Goal: Transaction & Acquisition: Purchase product/service

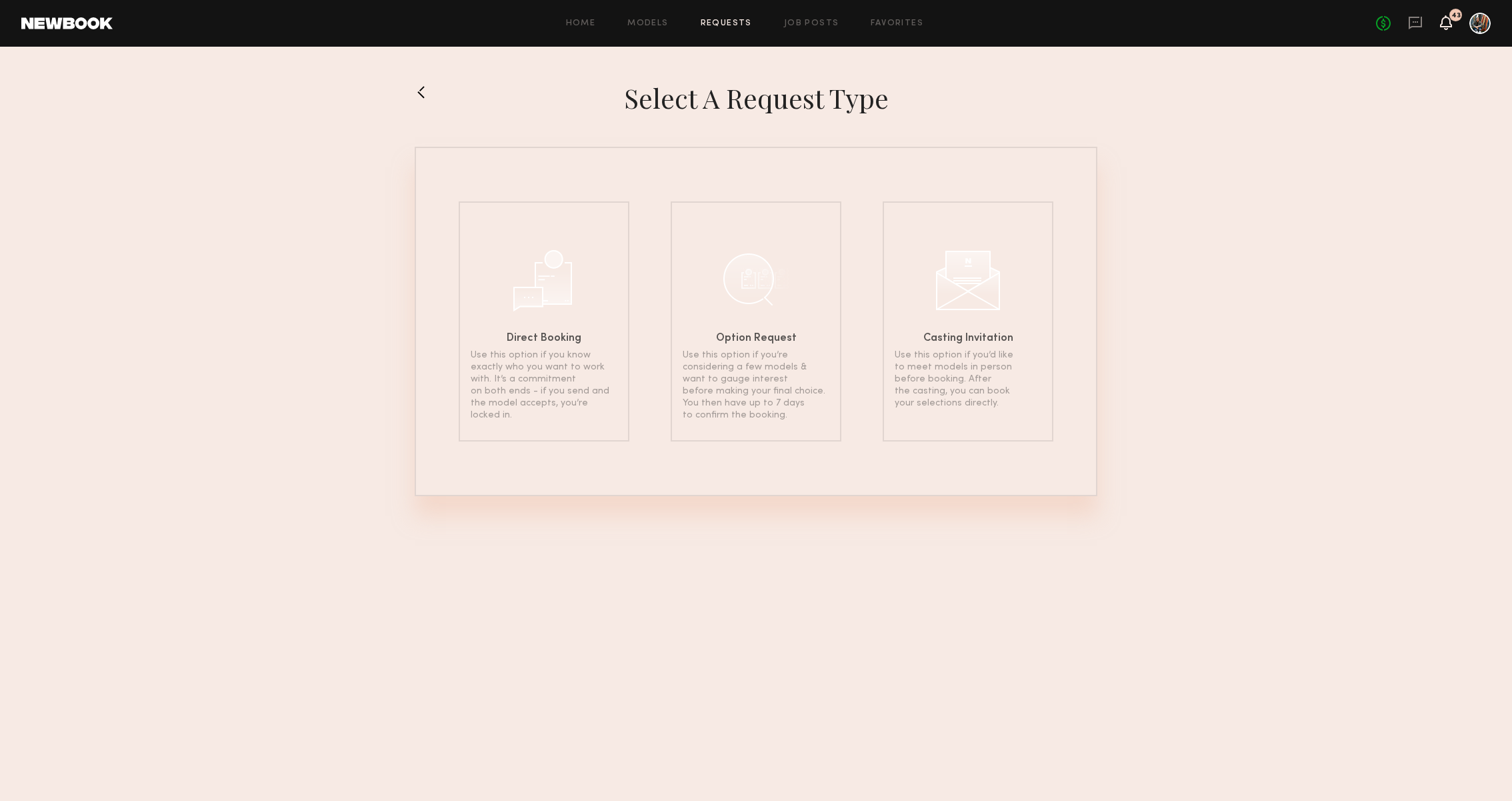
click at [1447, 19] on icon at bounding box center [1446, 22] width 11 height 10
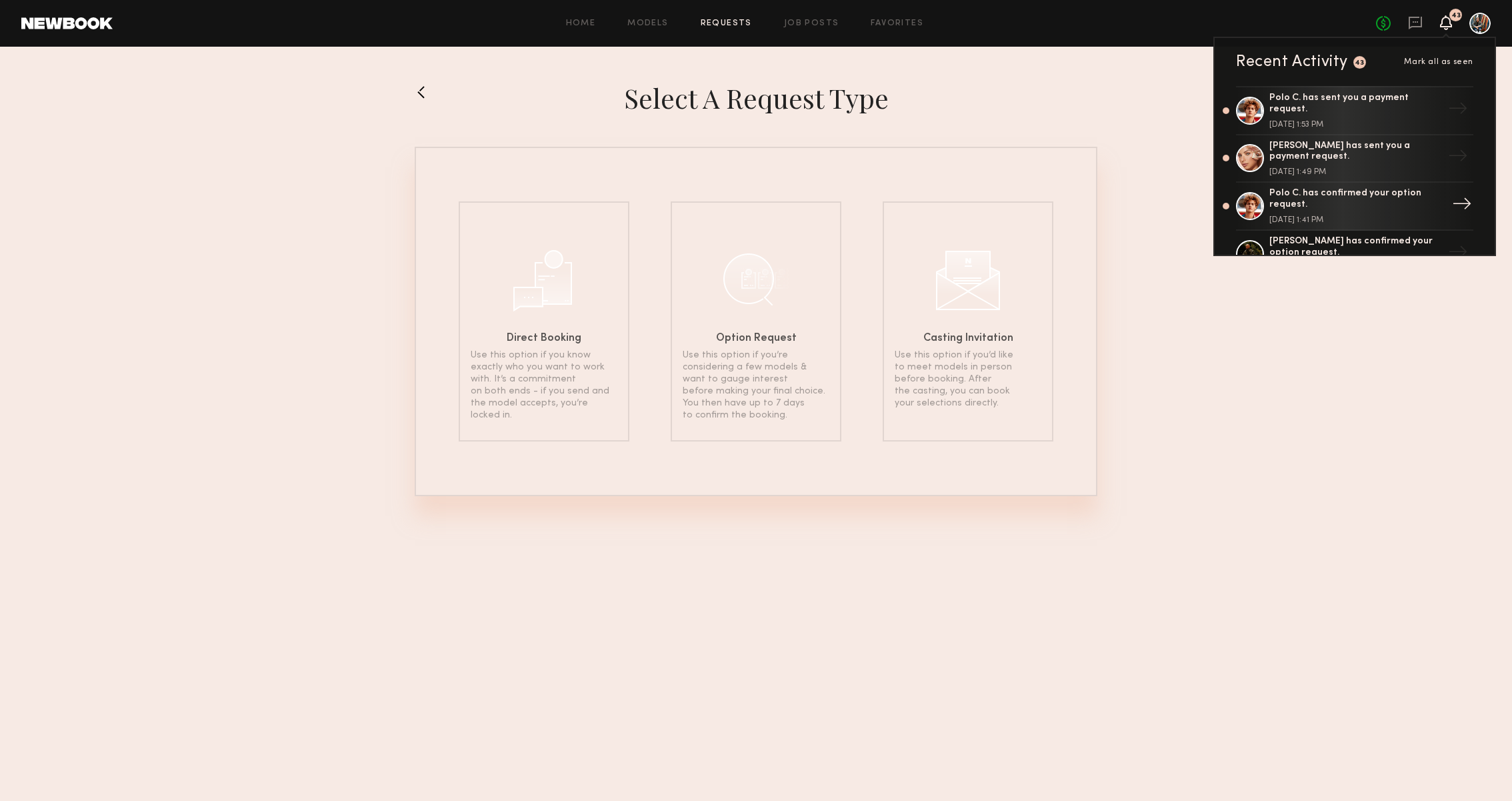
click at [1360, 201] on div "Polo C. has confirmed your option request." at bounding box center [1355, 199] width 174 height 23
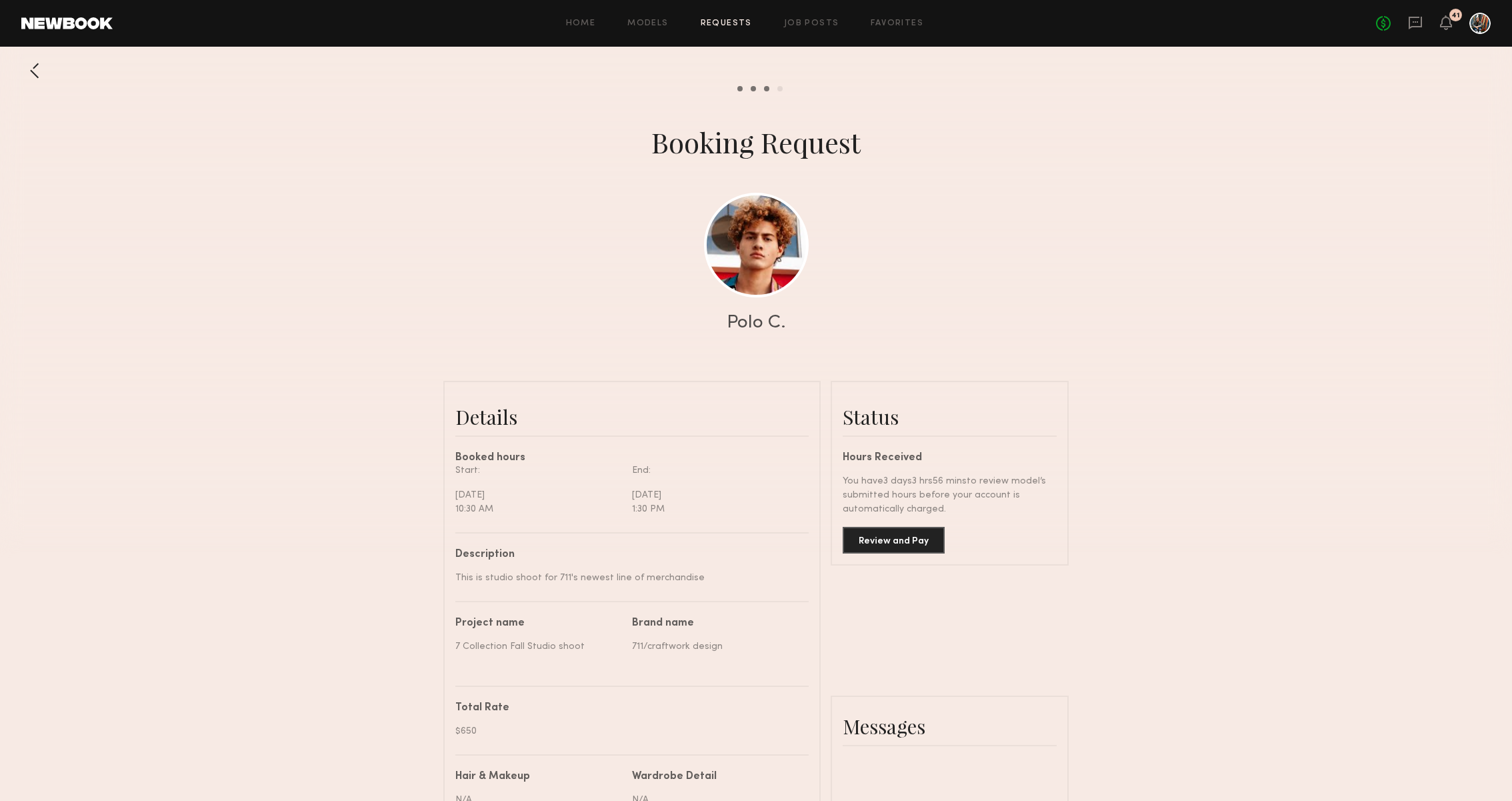
scroll to position [1143, 0]
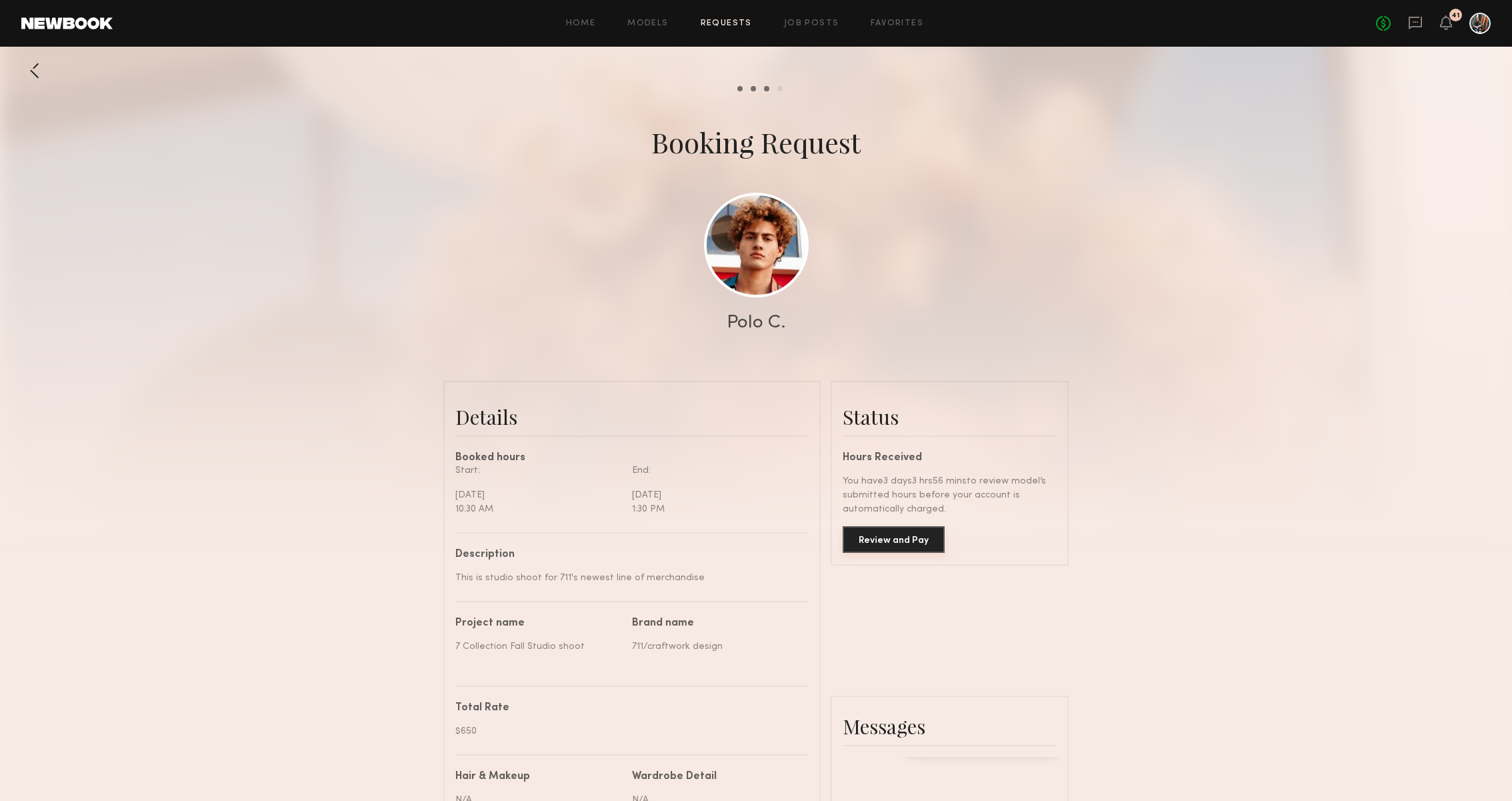
click at [910, 536] on button "Review and Pay" at bounding box center [893, 539] width 102 height 26
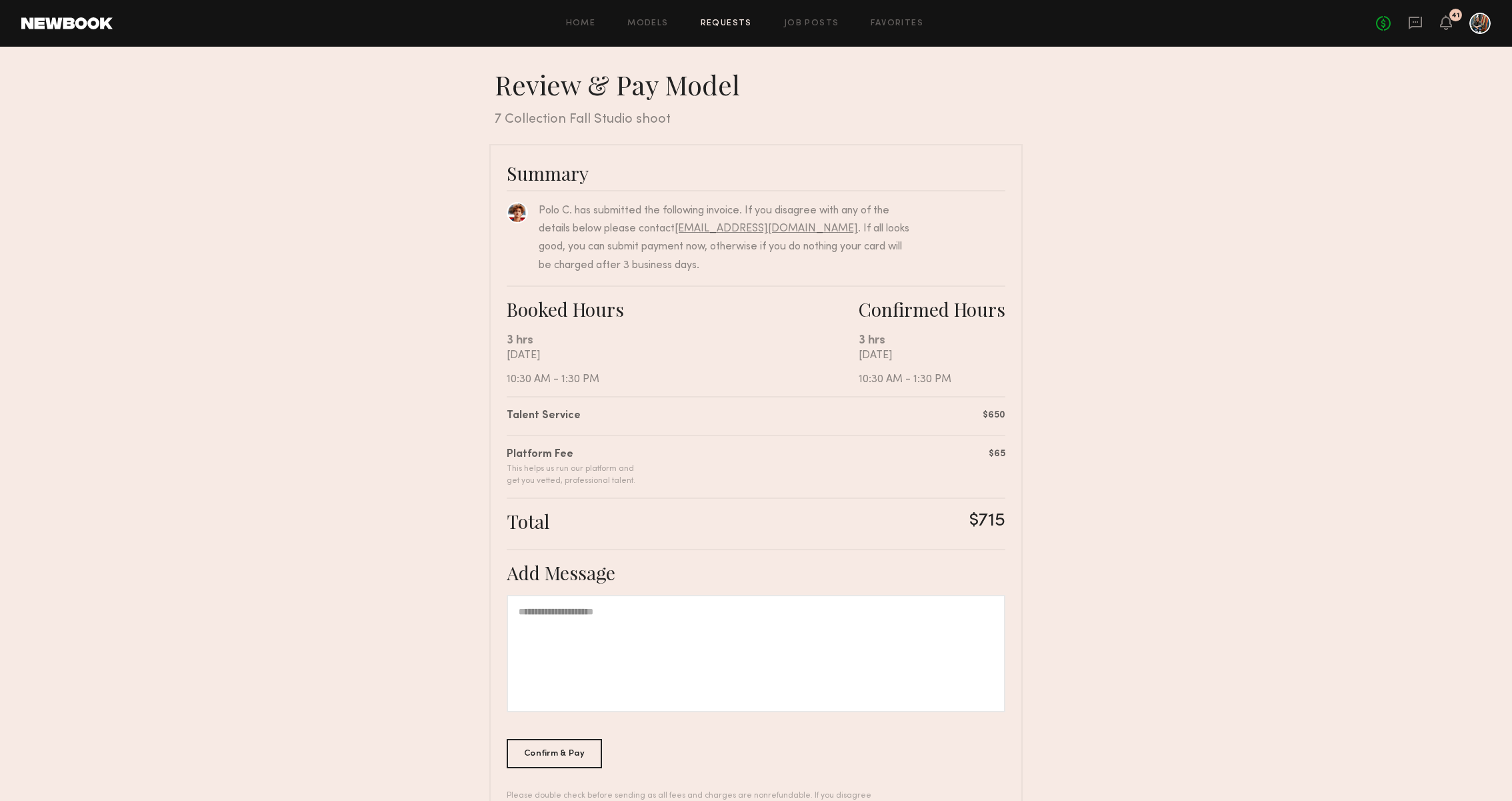
scroll to position [48, 0]
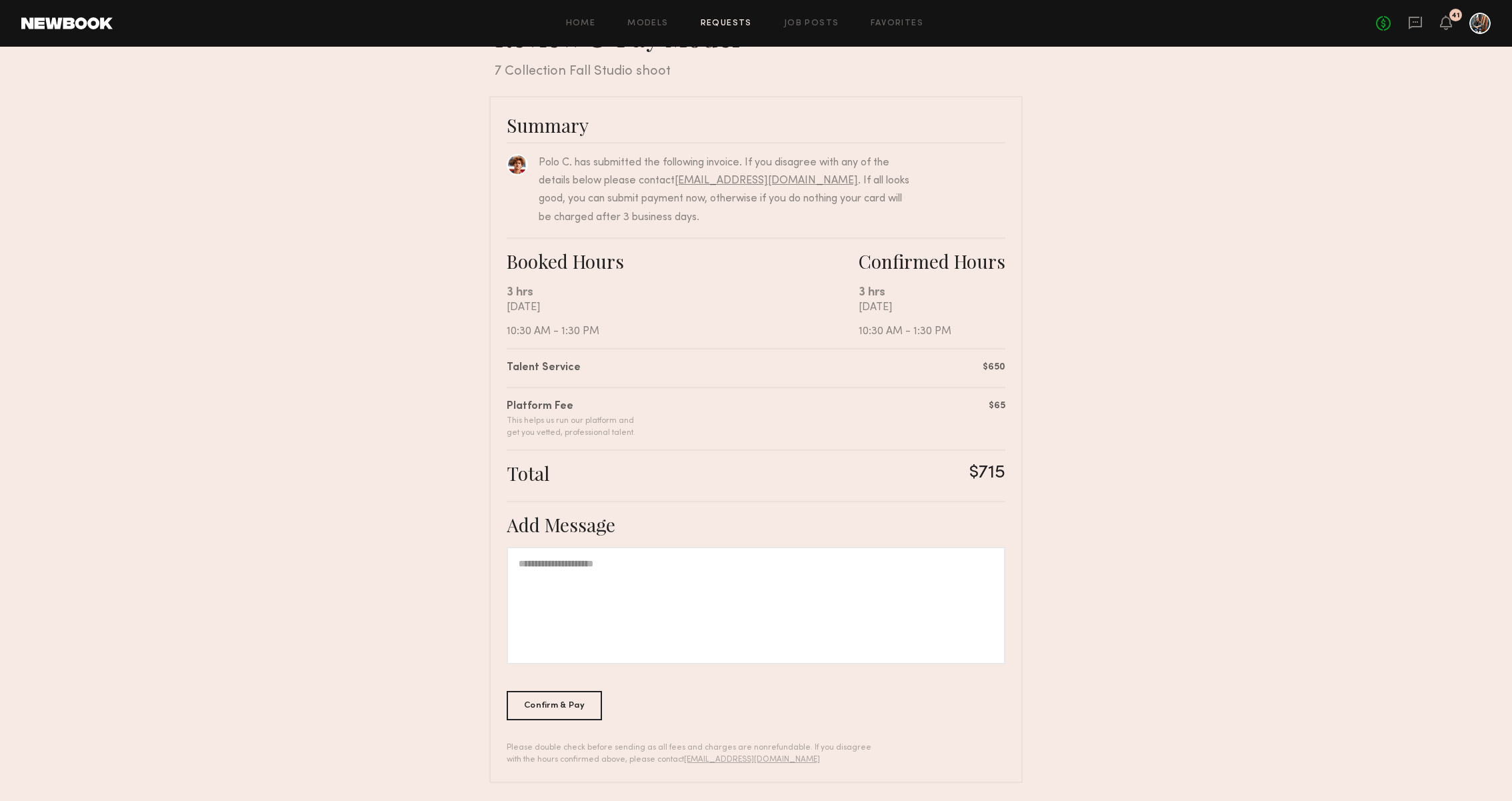
click at [797, 560] on div at bounding box center [756, 604] width 499 height 117
click at [564, 705] on div "Confirm & Pay" at bounding box center [554, 704] width 95 height 29
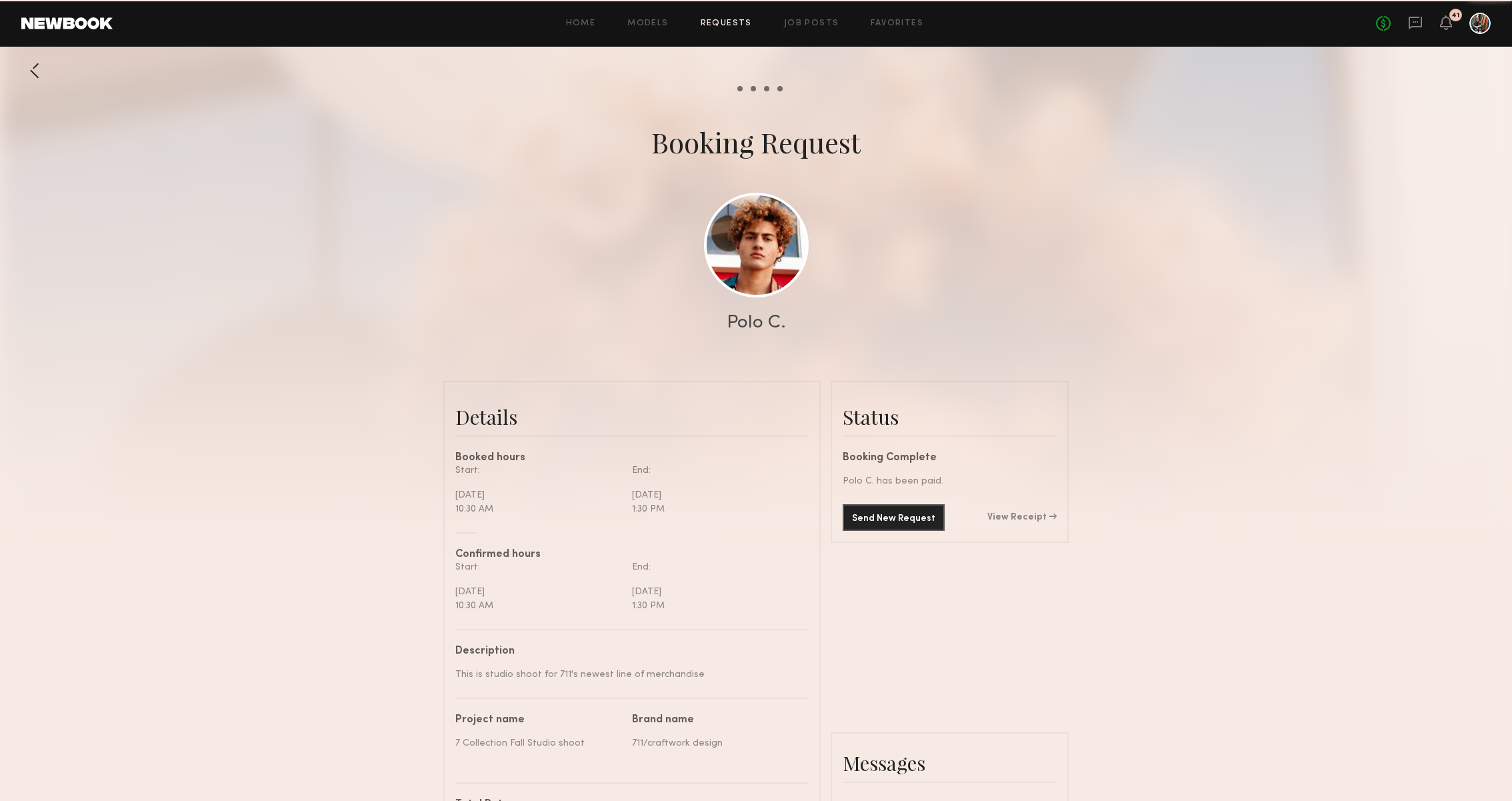
scroll to position [1308, 0]
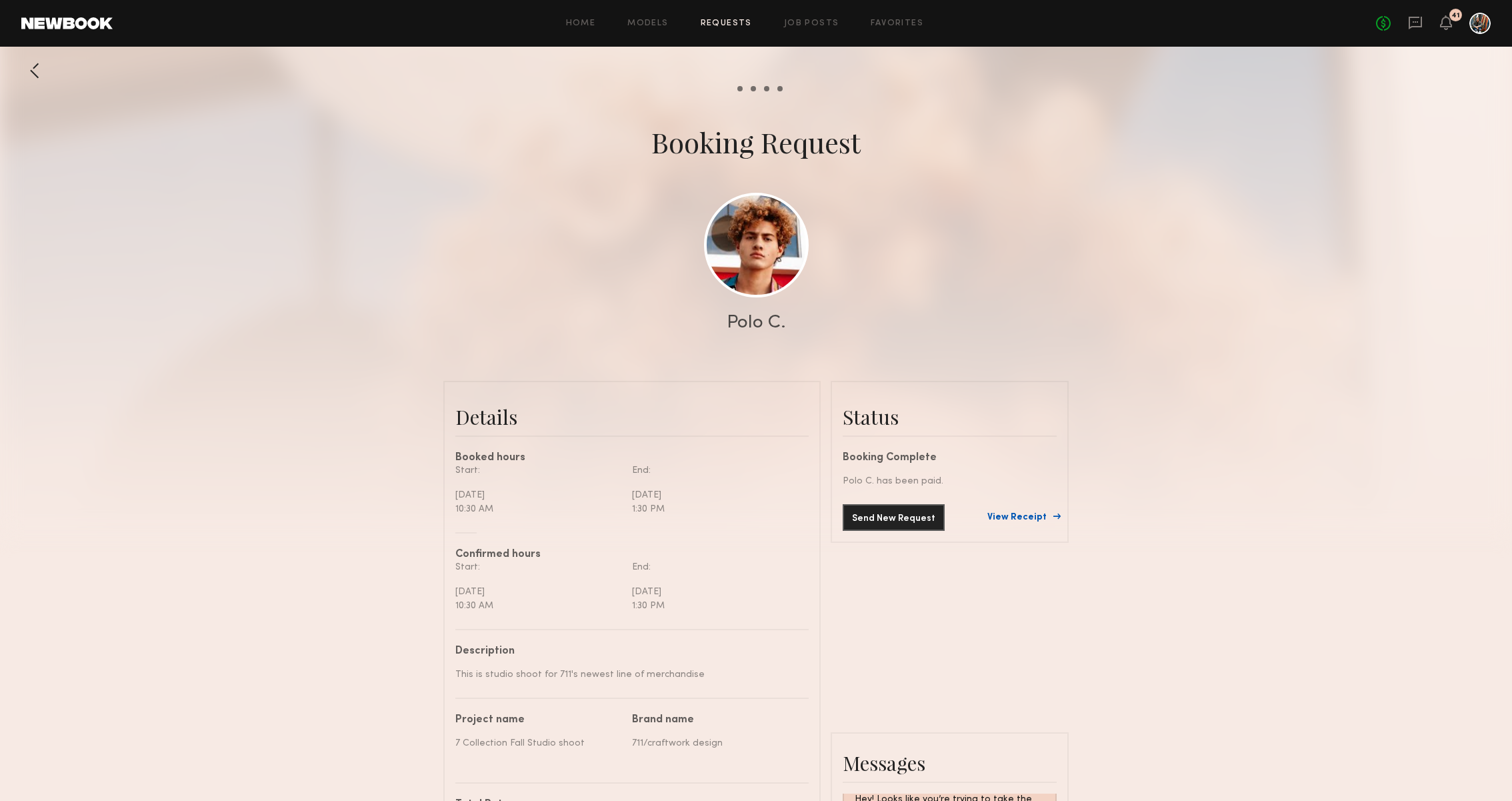
click at [1045, 510] on div "Send New Request View Receipt" at bounding box center [949, 517] width 214 height 26
click at [1036, 514] on link "View Receipt" at bounding box center [1021, 517] width 70 height 10
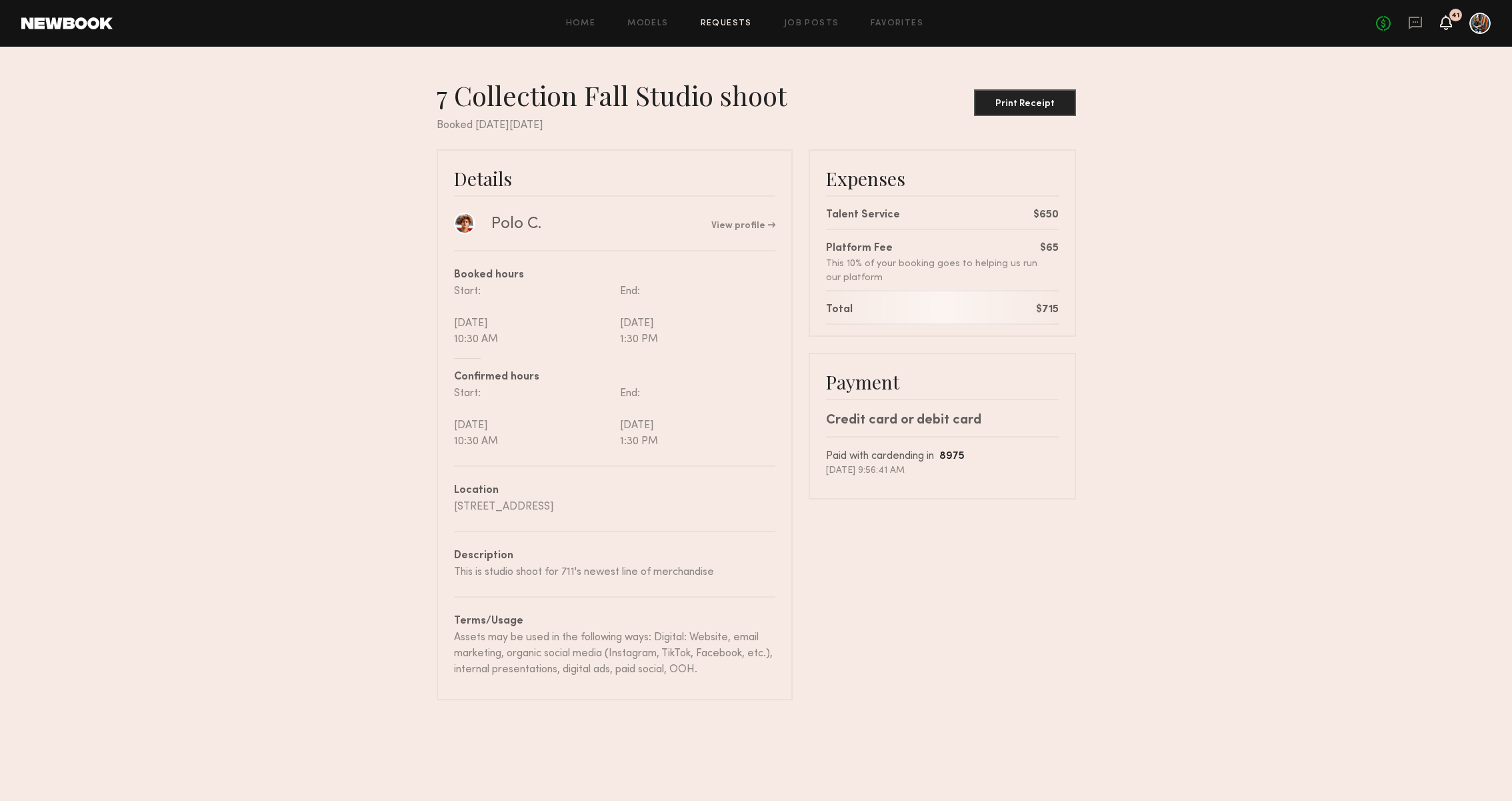
click at [1449, 17] on icon at bounding box center [1446, 22] width 12 height 15
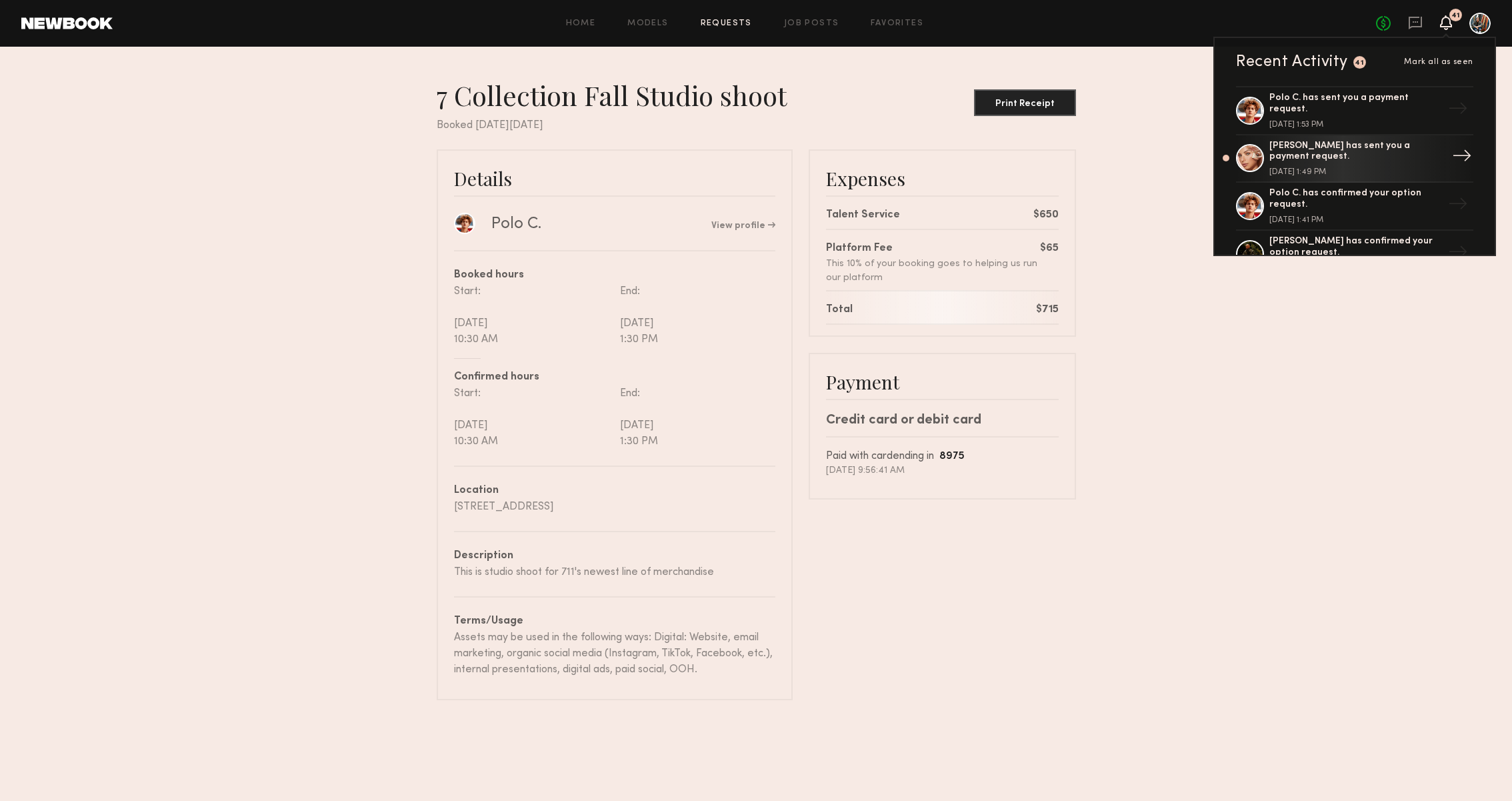
click at [1331, 152] on div "[PERSON_NAME] has sent you a payment request." at bounding box center [1355, 152] width 174 height 23
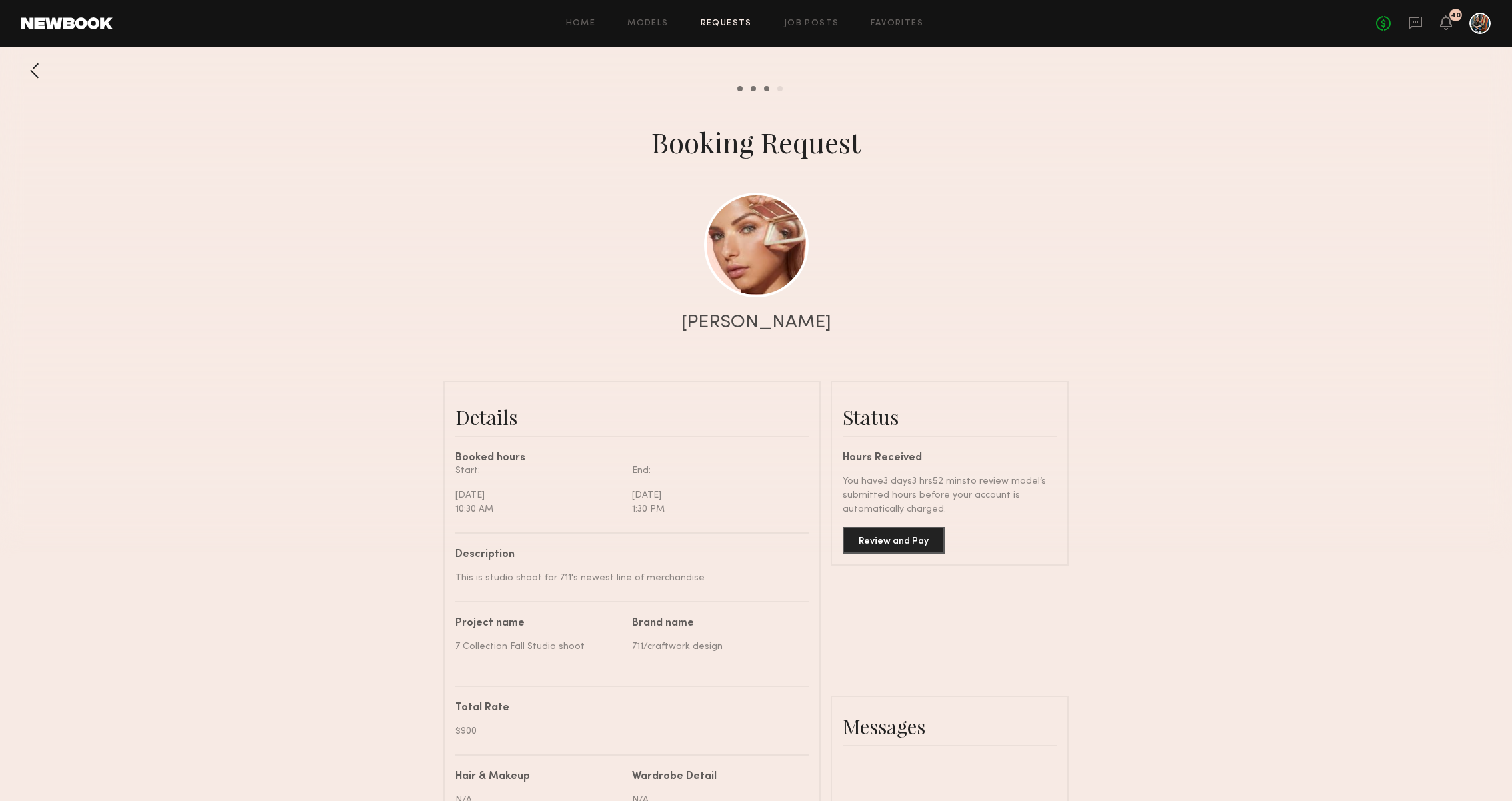
scroll to position [1436, 0]
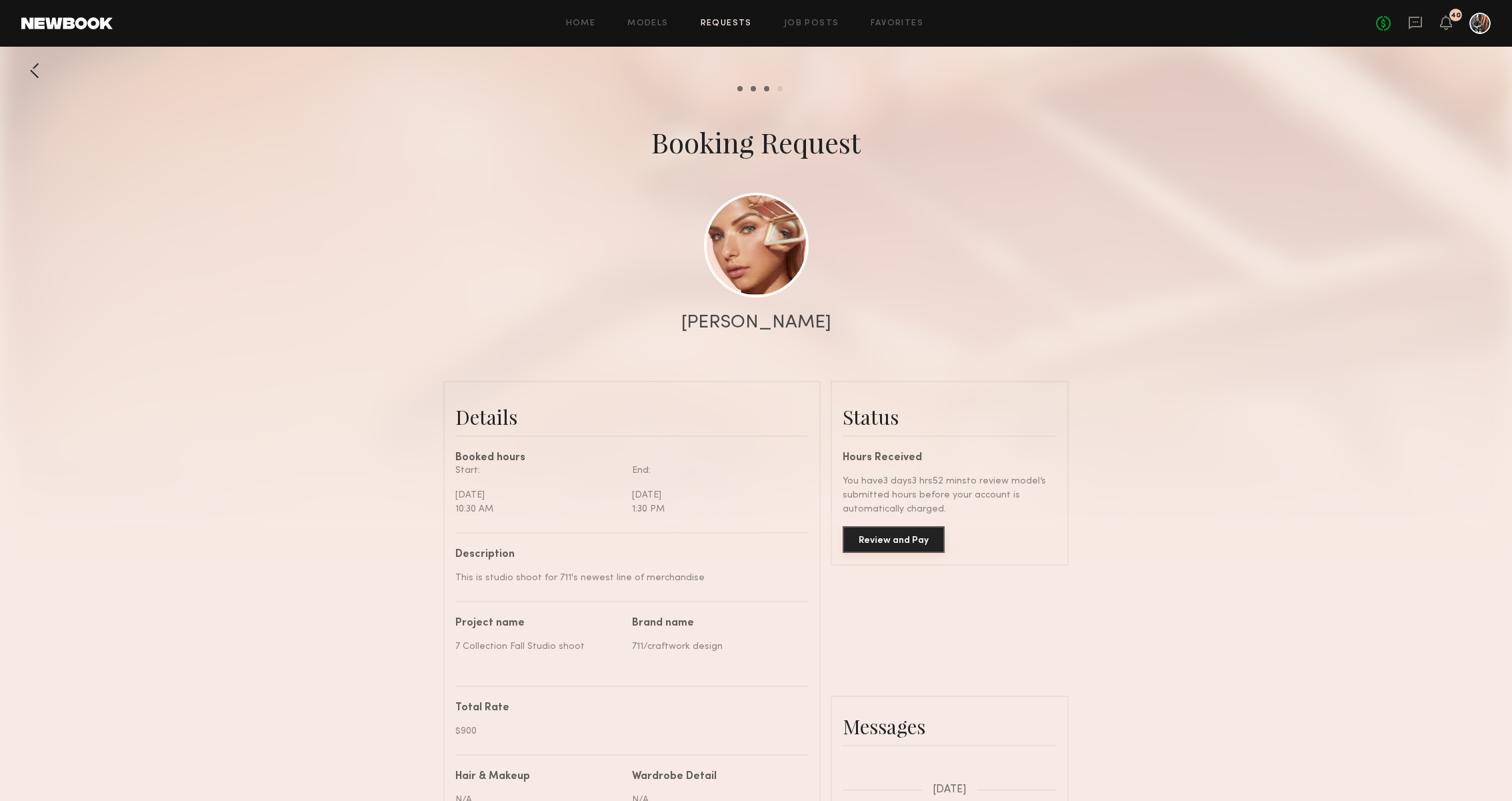
click at [908, 541] on button "Review and Pay" at bounding box center [893, 539] width 102 height 26
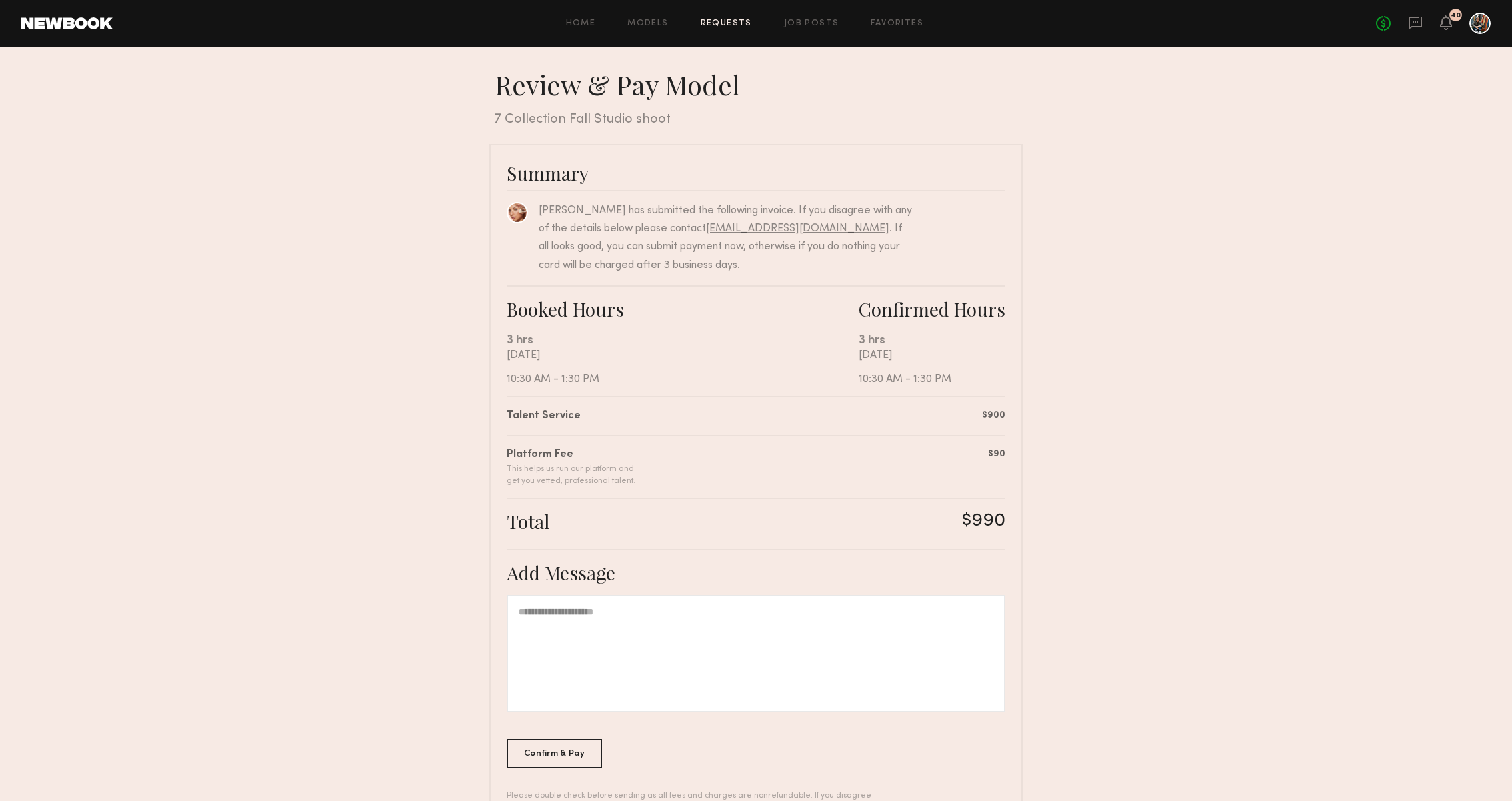
click at [638, 604] on div at bounding box center [756, 653] width 499 height 117
click at [584, 743] on div "Confirm & Pay" at bounding box center [554, 752] width 95 height 29
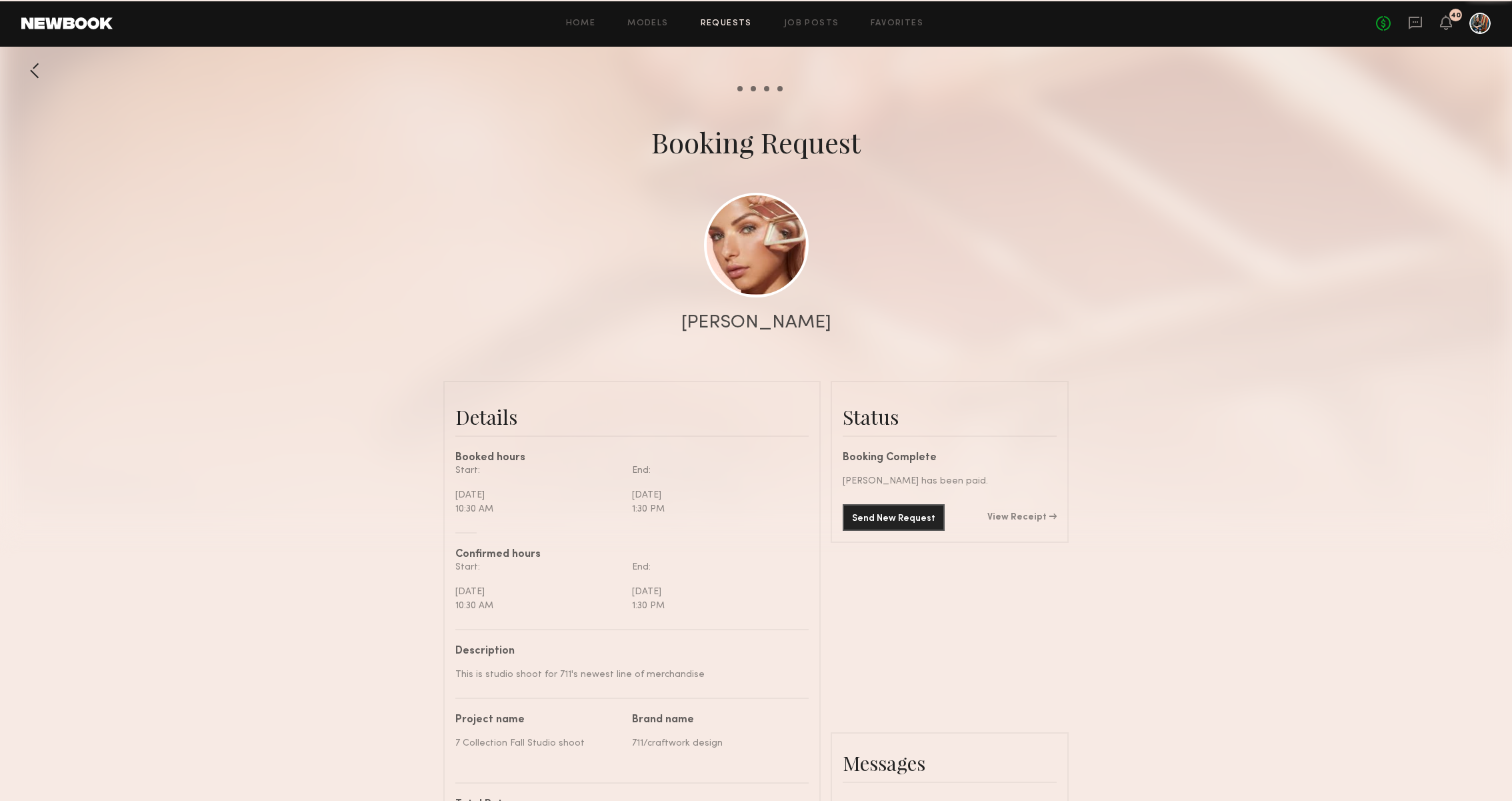
scroll to position [1515, 0]
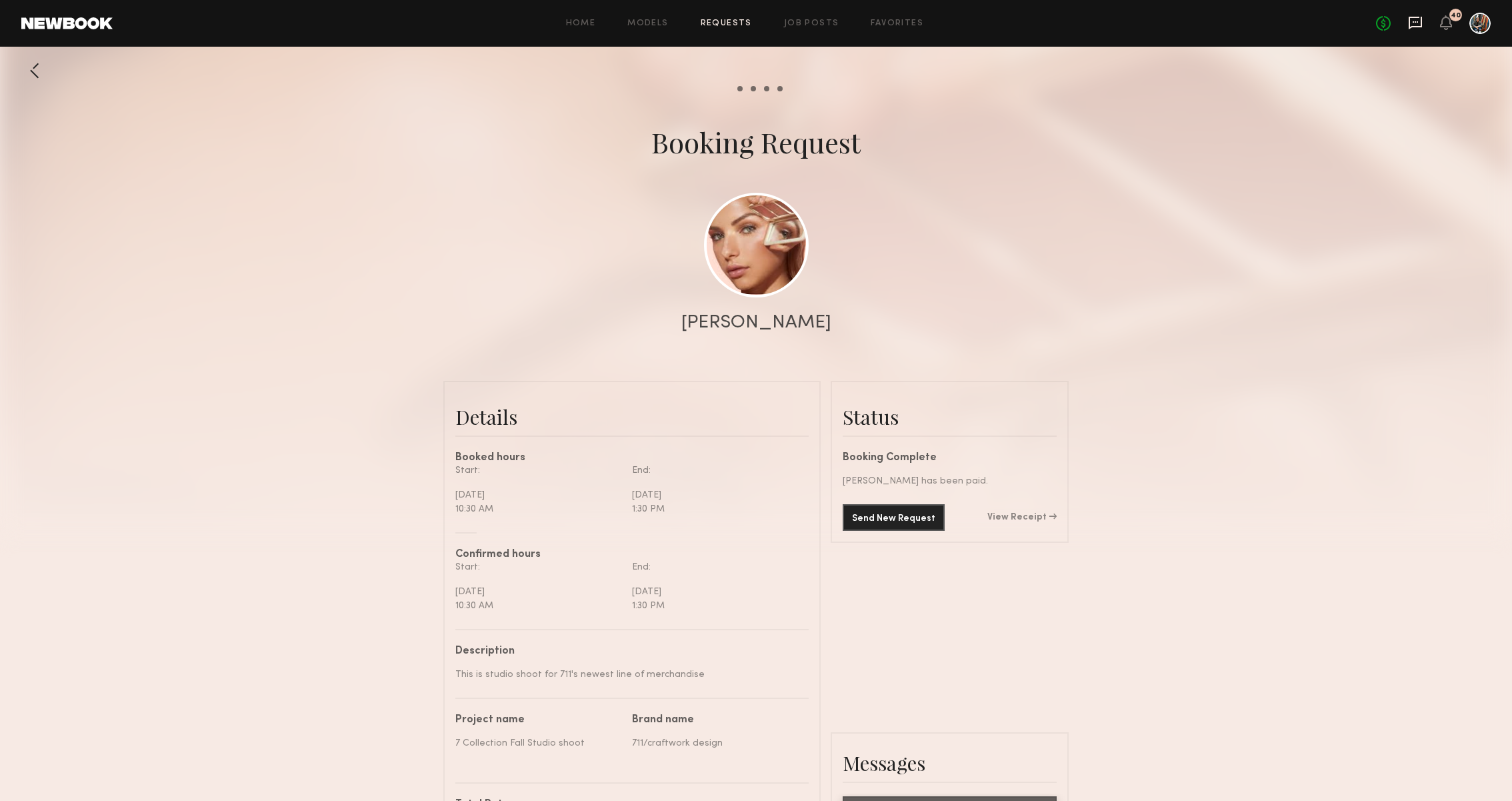
click at [1413, 17] on icon at bounding box center [1415, 23] width 13 height 12
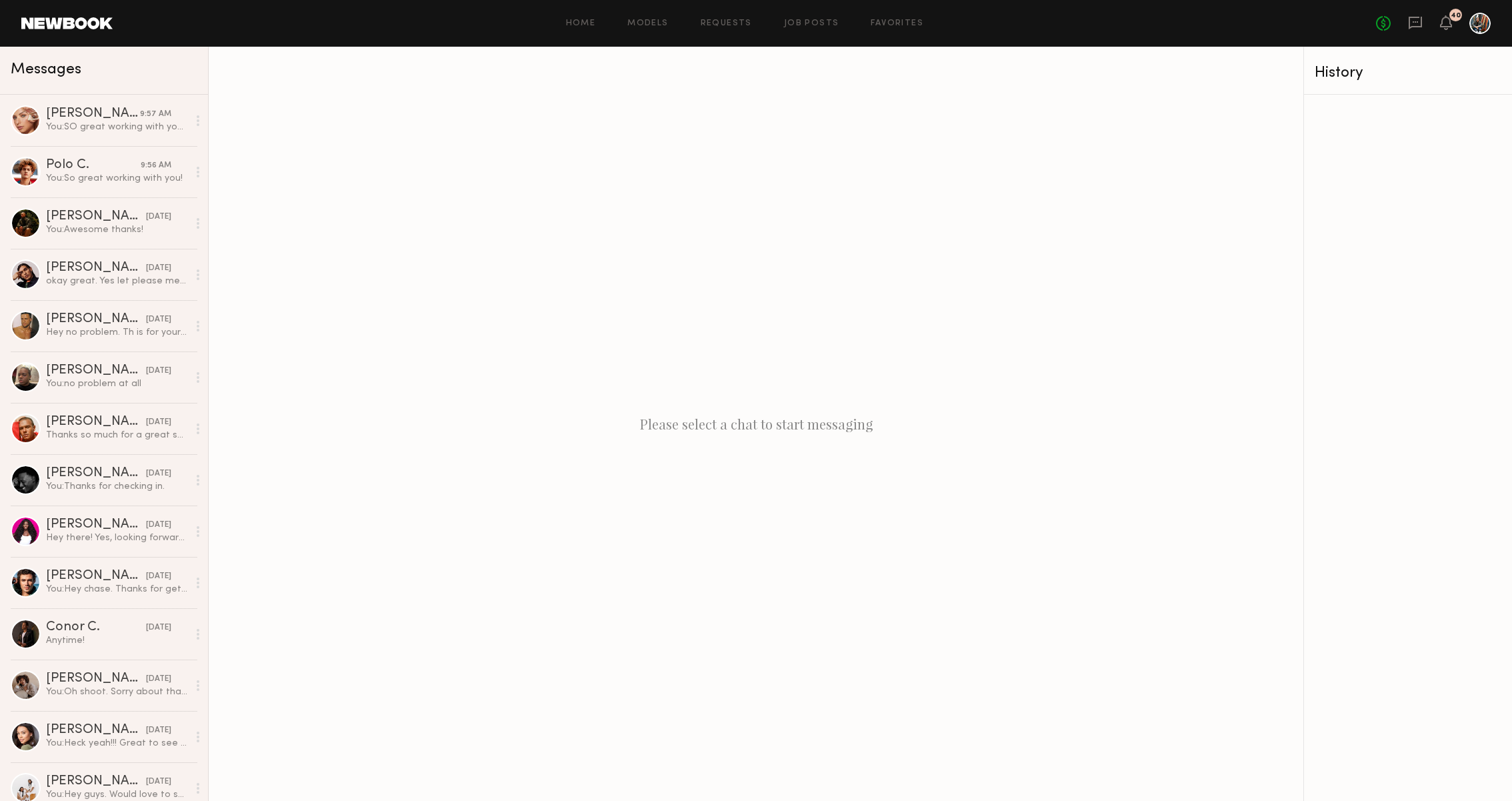
click at [1452, 25] on div "No fees up to $5,000 40" at bounding box center [1433, 23] width 115 height 21
click at [1444, 25] on icon at bounding box center [1446, 22] width 11 height 10
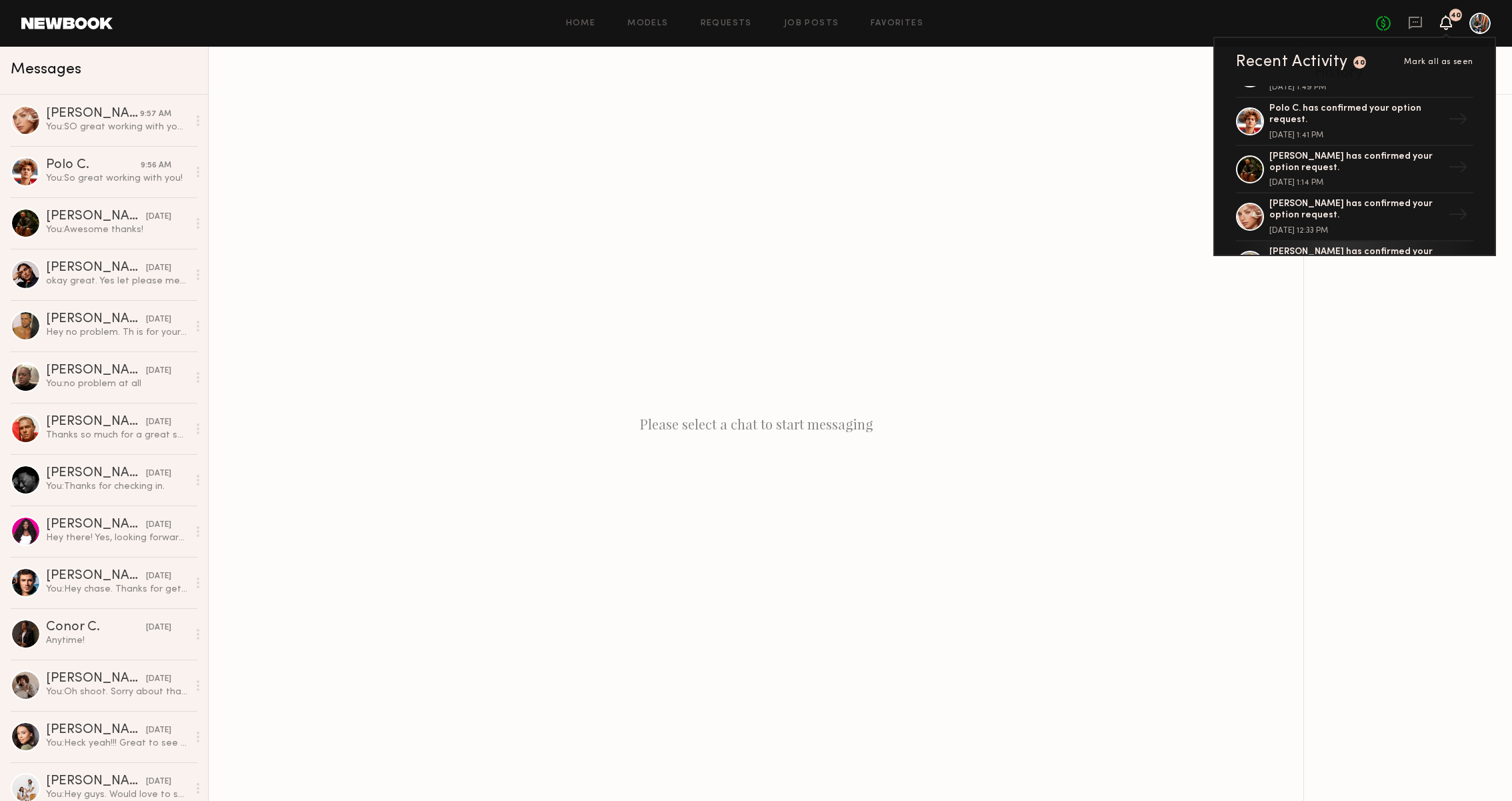
scroll to position [86, 0]
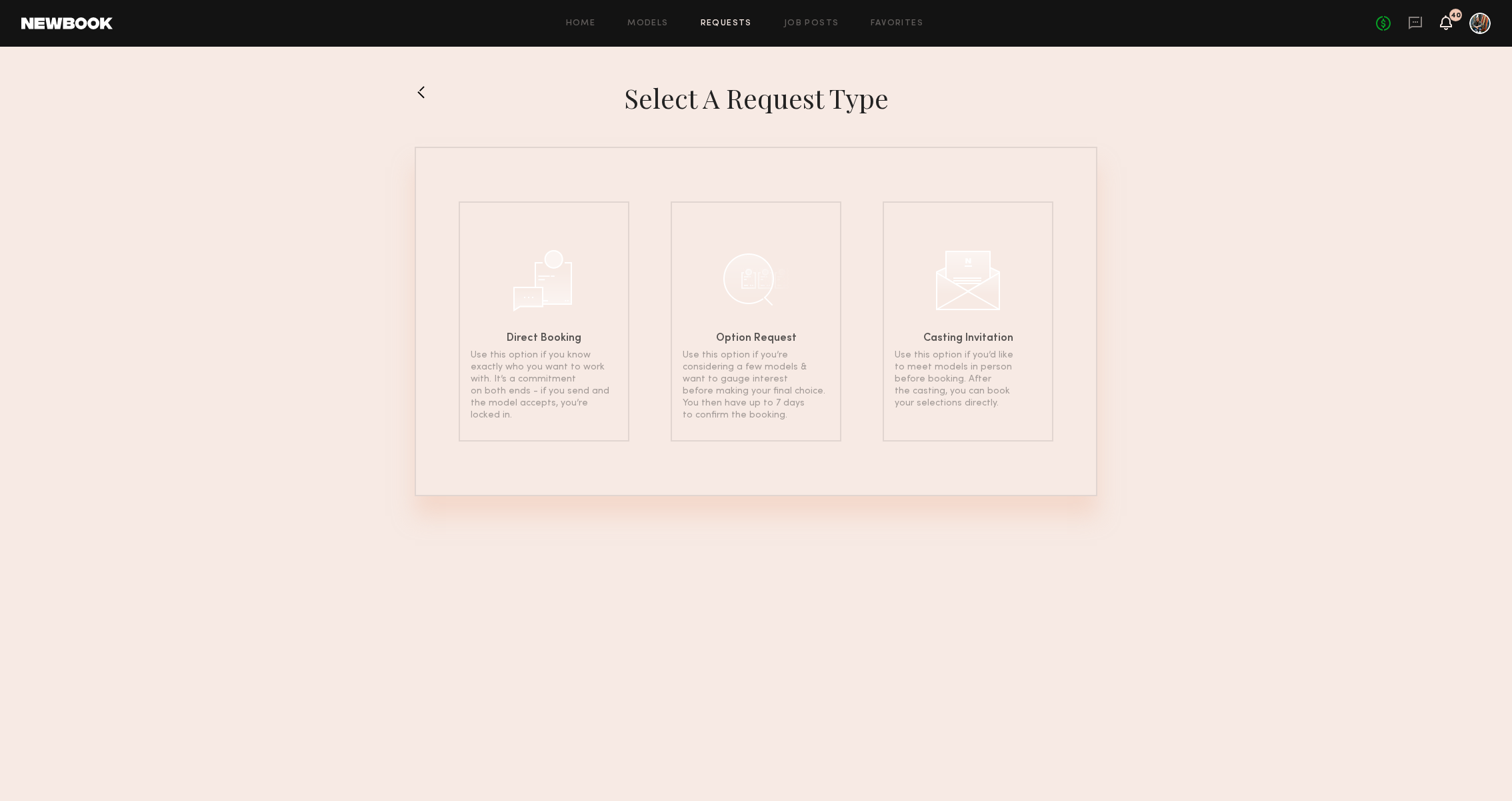
click at [1447, 19] on icon at bounding box center [1446, 22] width 11 height 10
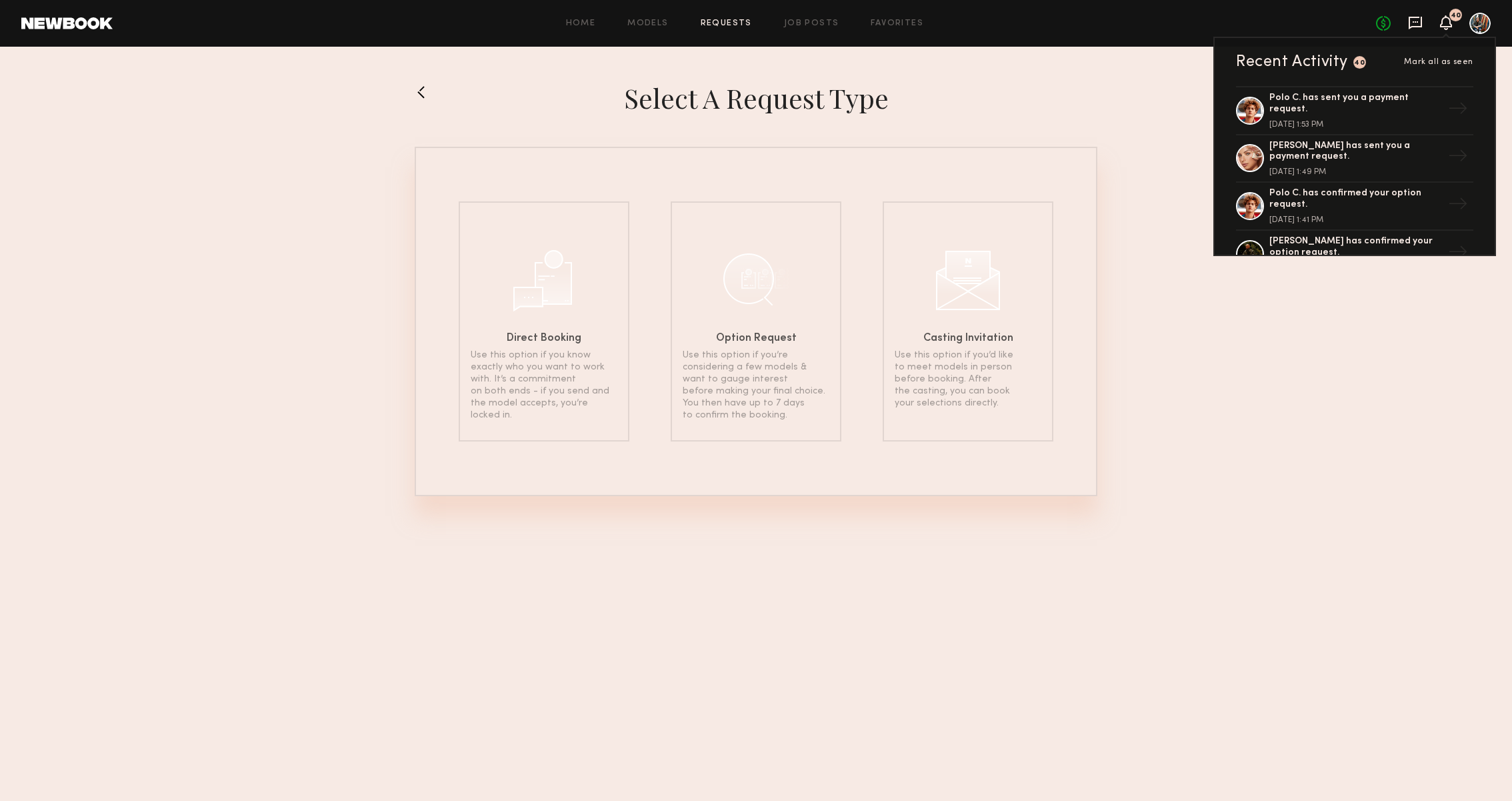
click at [1415, 22] on icon at bounding box center [1415, 22] width 5 height 2
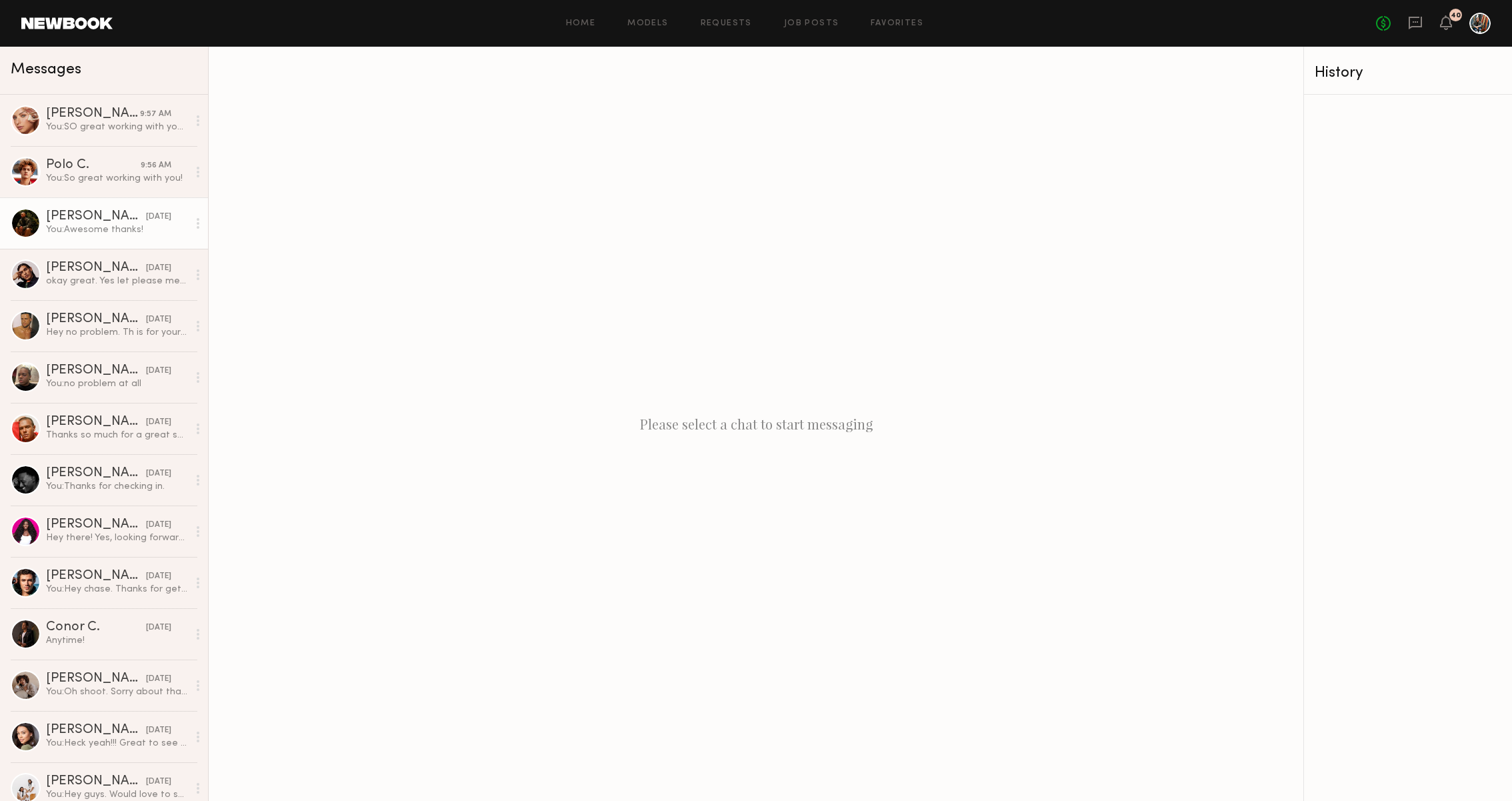
click at [86, 211] on div "[PERSON_NAME]" at bounding box center [95, 216] width 100 height 13
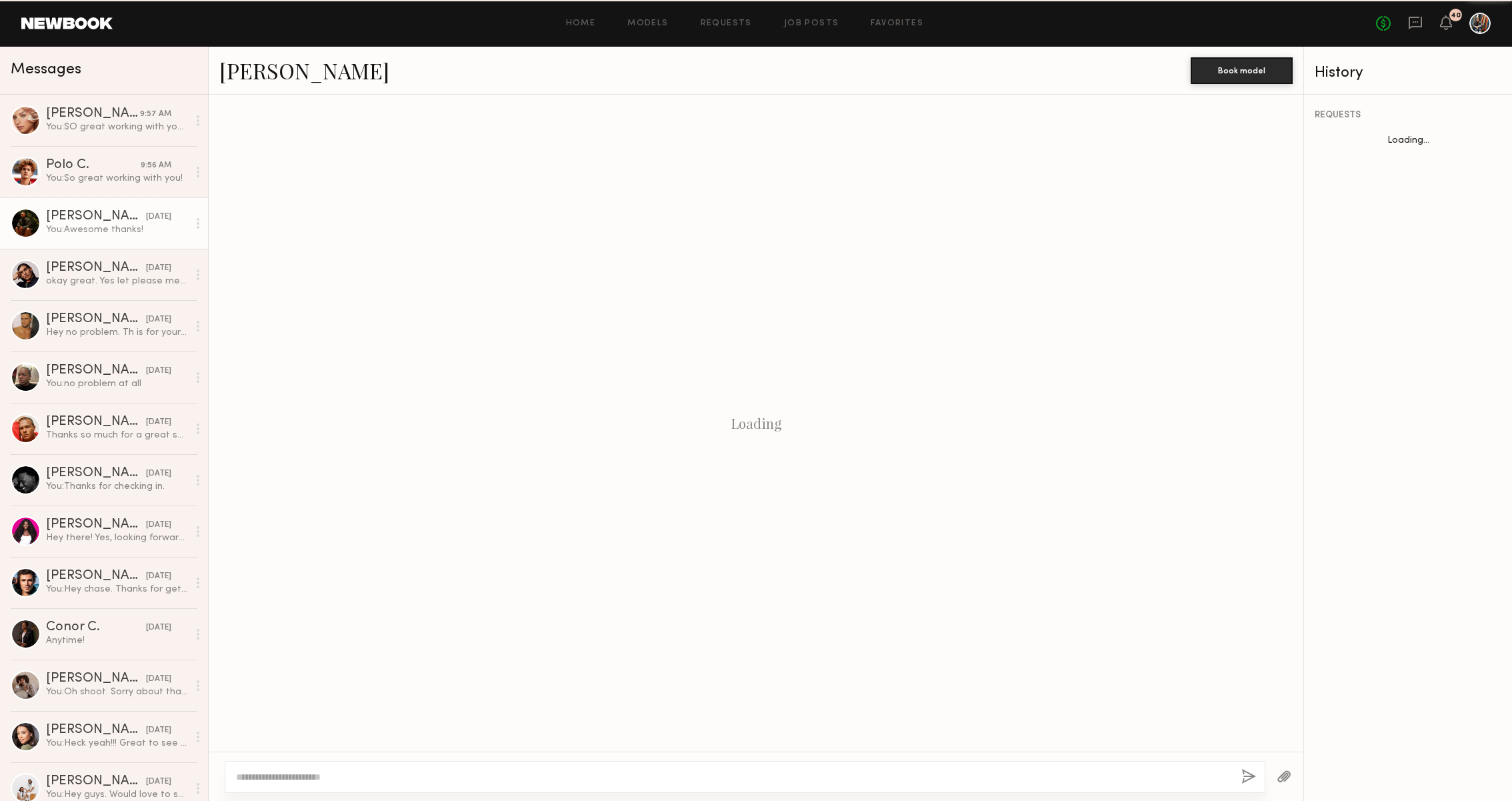
scroll to position [275, 0]
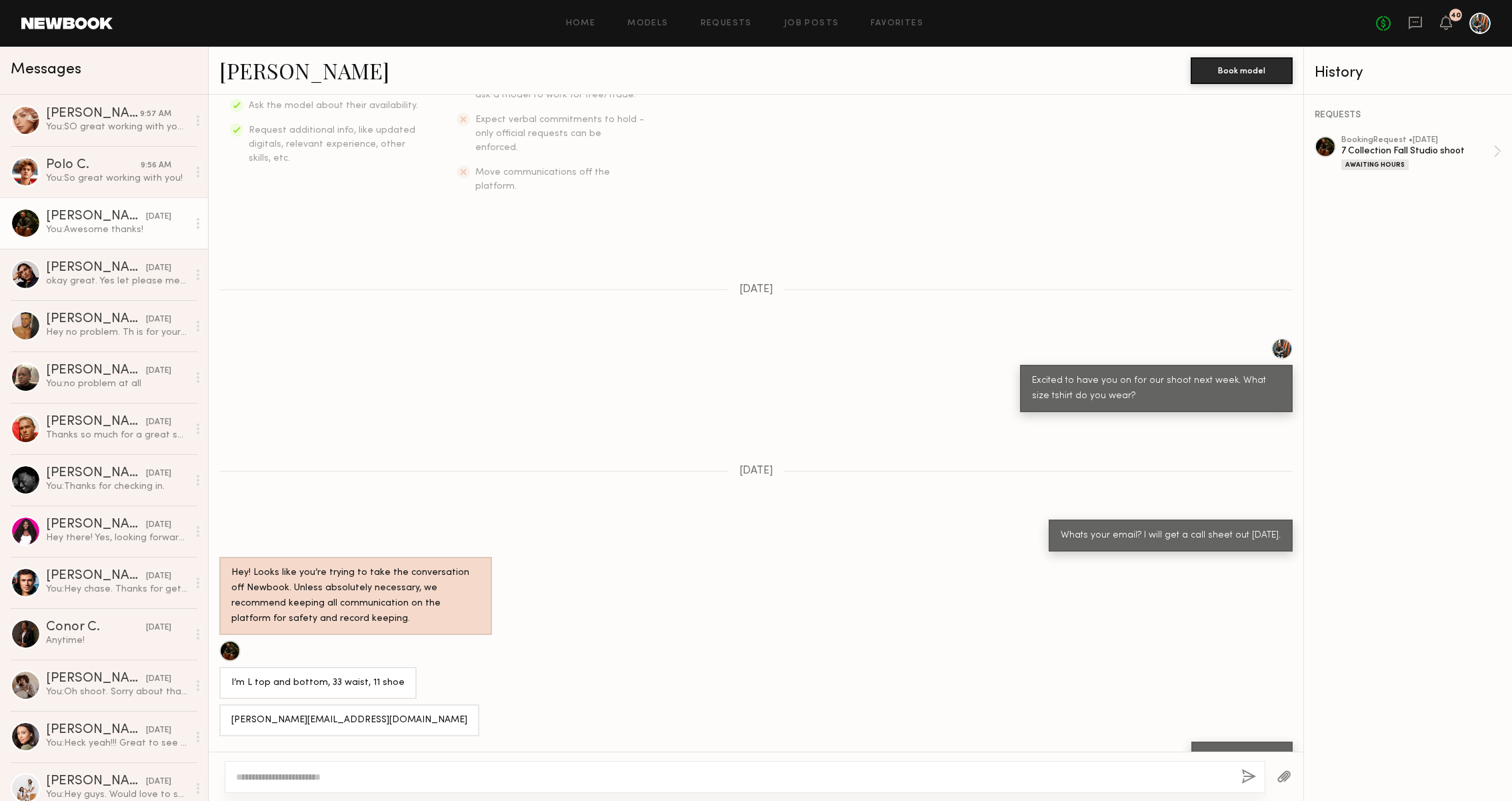
click at [361, 782] on textarea at bounding box center [733, 776] width 995 height 13
type textarea "**********"
click at [1250, 770] on button "button" at bounding box center [1249, 776] width 15 height 17
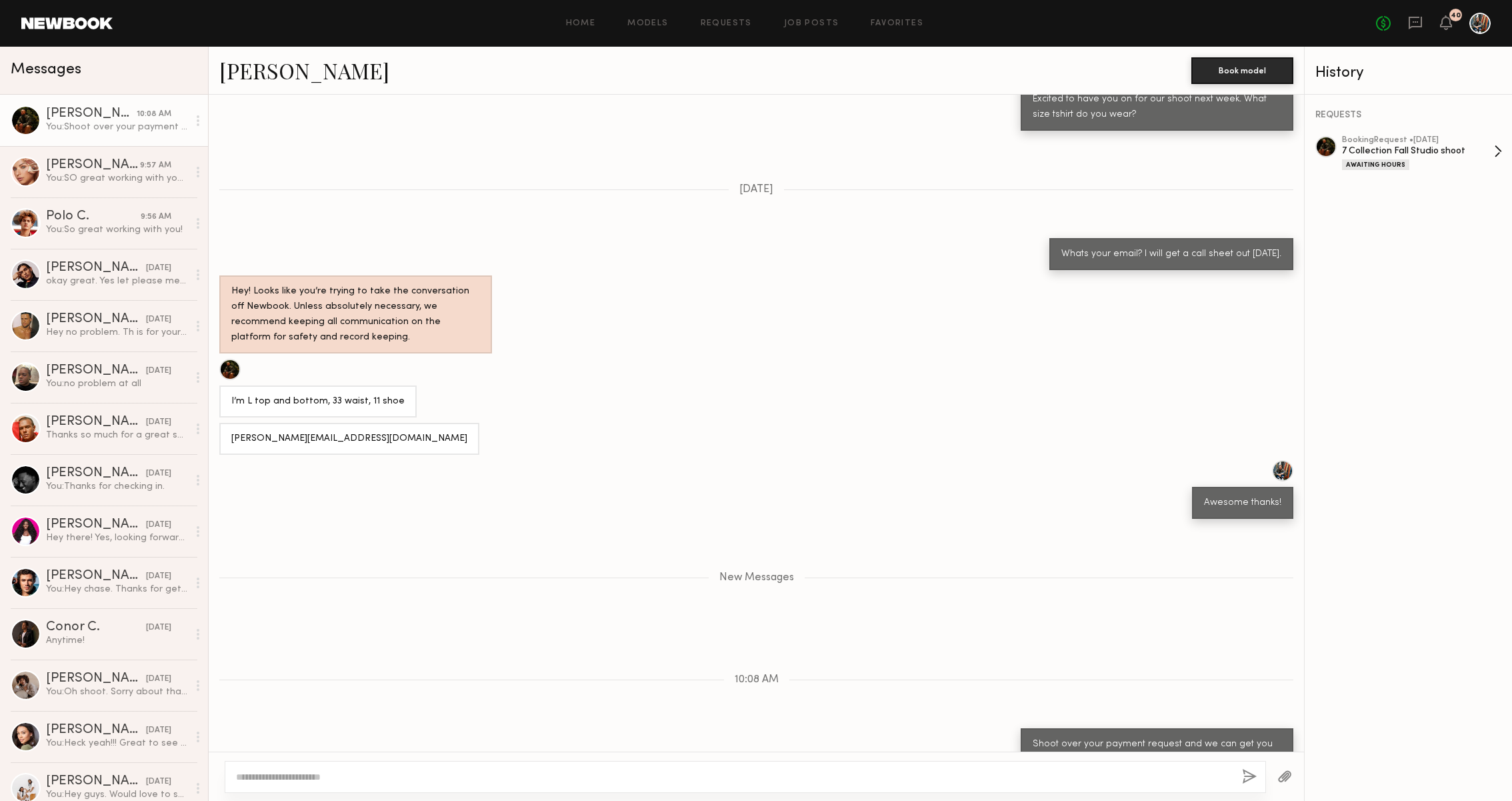
click at [1428, 146] on div "7 Collection Fall Studio shoot" at bounding box center [1418, 151] width 152 height 12
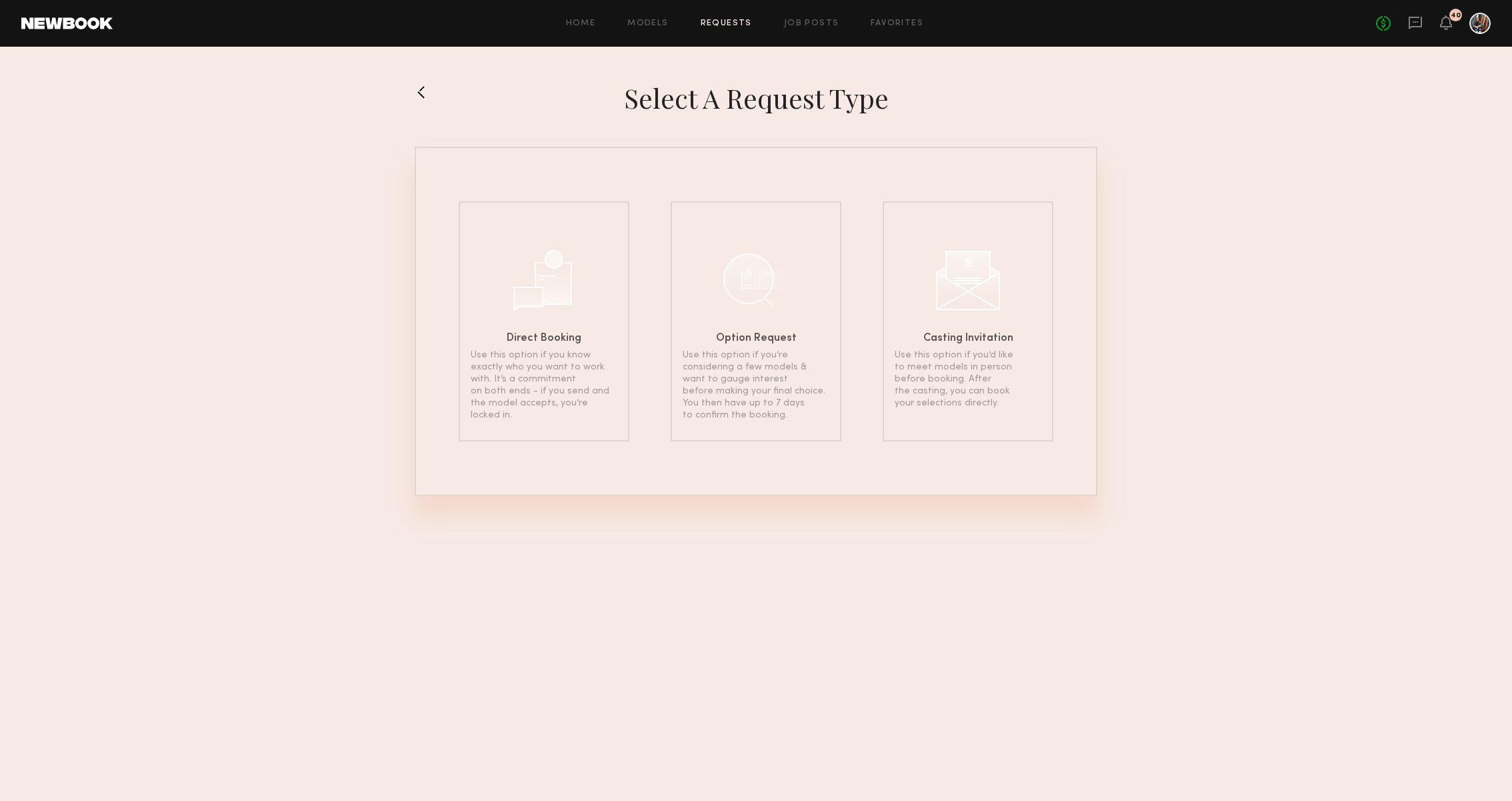
click at [1439, 21] on div "No fees up to $5,000 40" at bounding box center [1433, 23] width 115 height 21
click at [1449, 29] on div "40" at bounding box center [1446, 23] width 12 height 17
click at [1449, 26] on icon at bounding box center [1446, 22] width 12 height 15
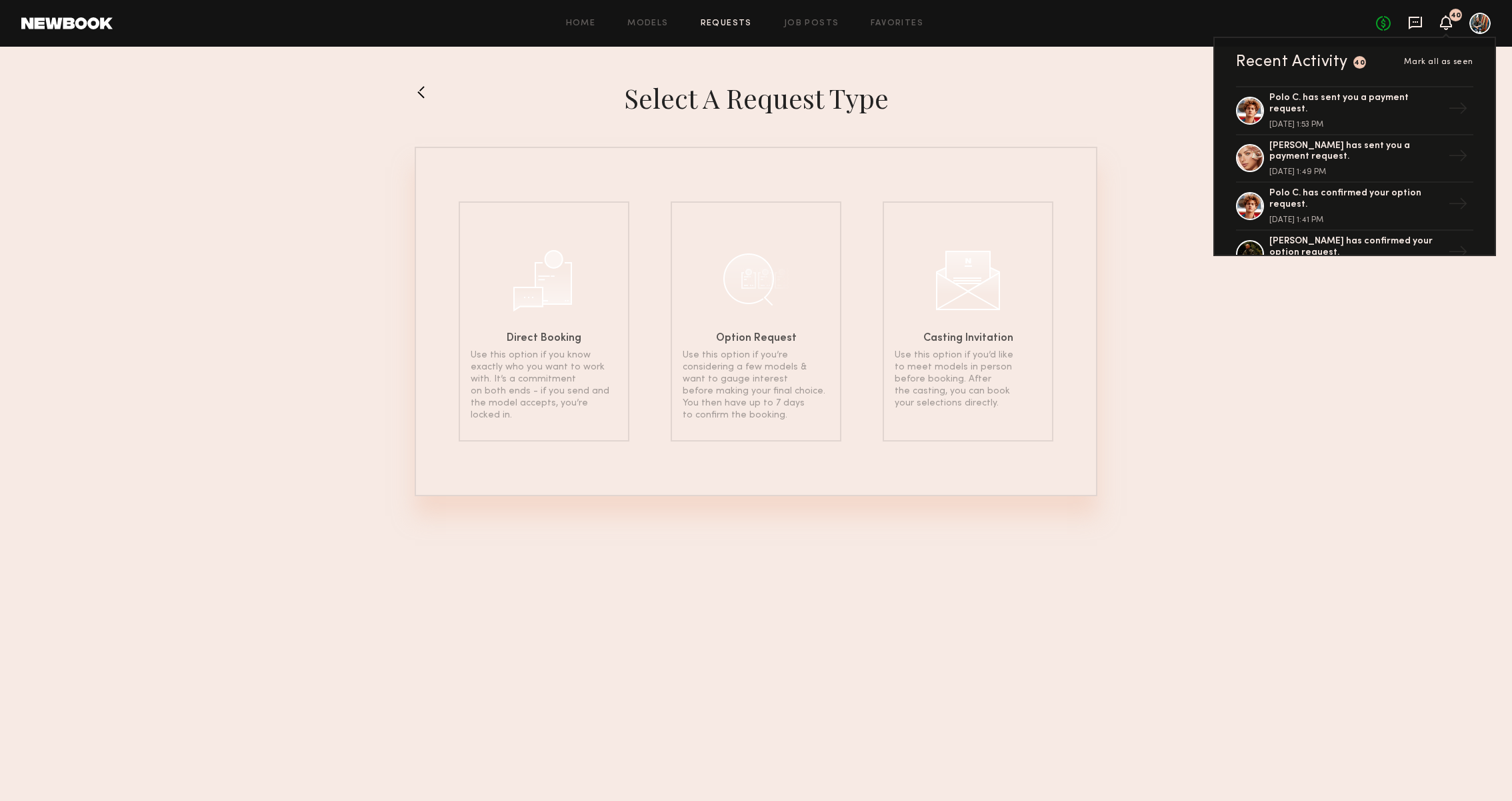
click at [1419, 29] on icon at bounding box center [1415, 22] width 15 height 15
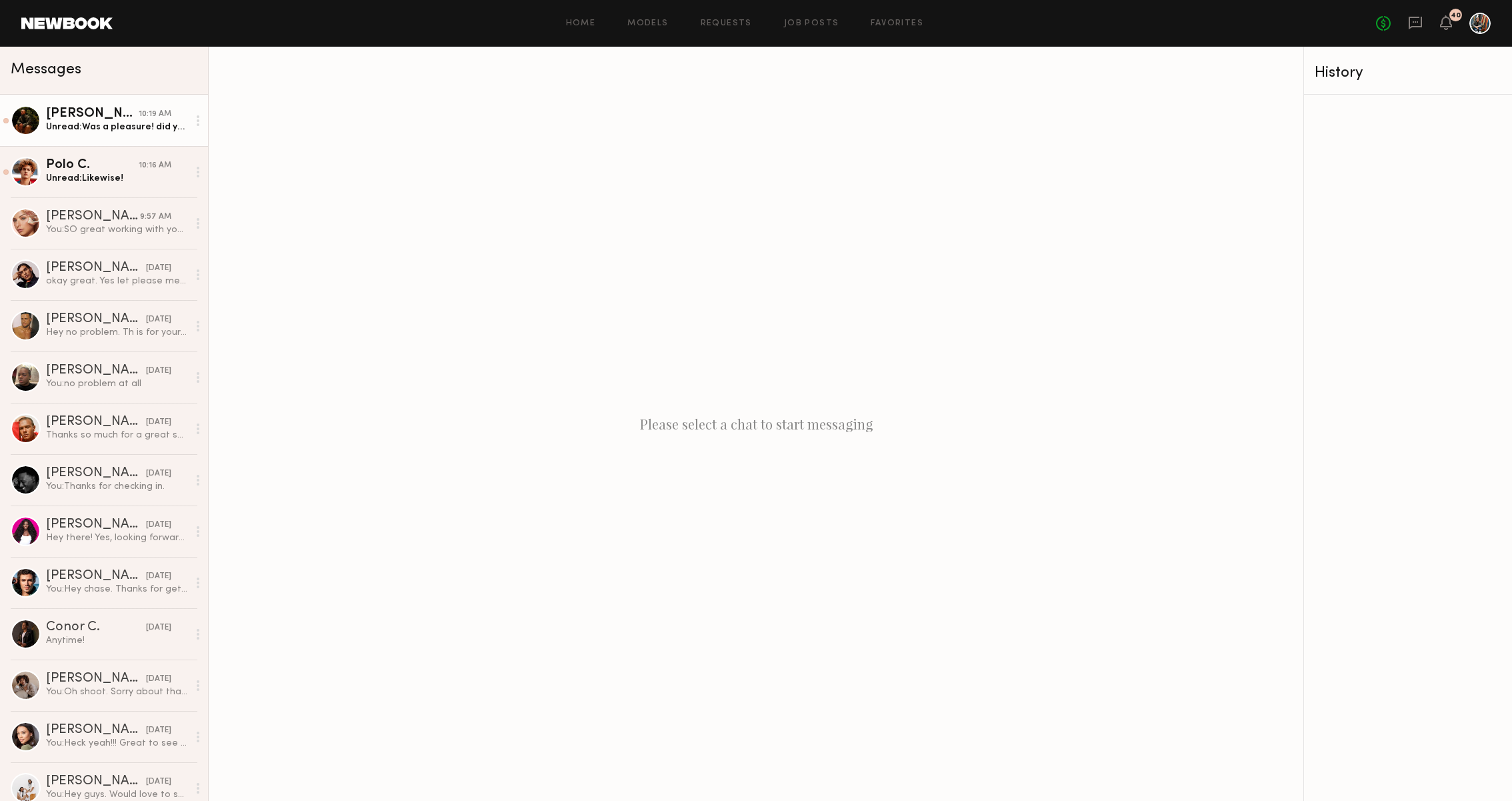
click at [144, 123] on div "Unread: Was a pleasure! did you mention [PERSON_NAME]/zelle?" at bounding box center [116, 127] width 142 height 12
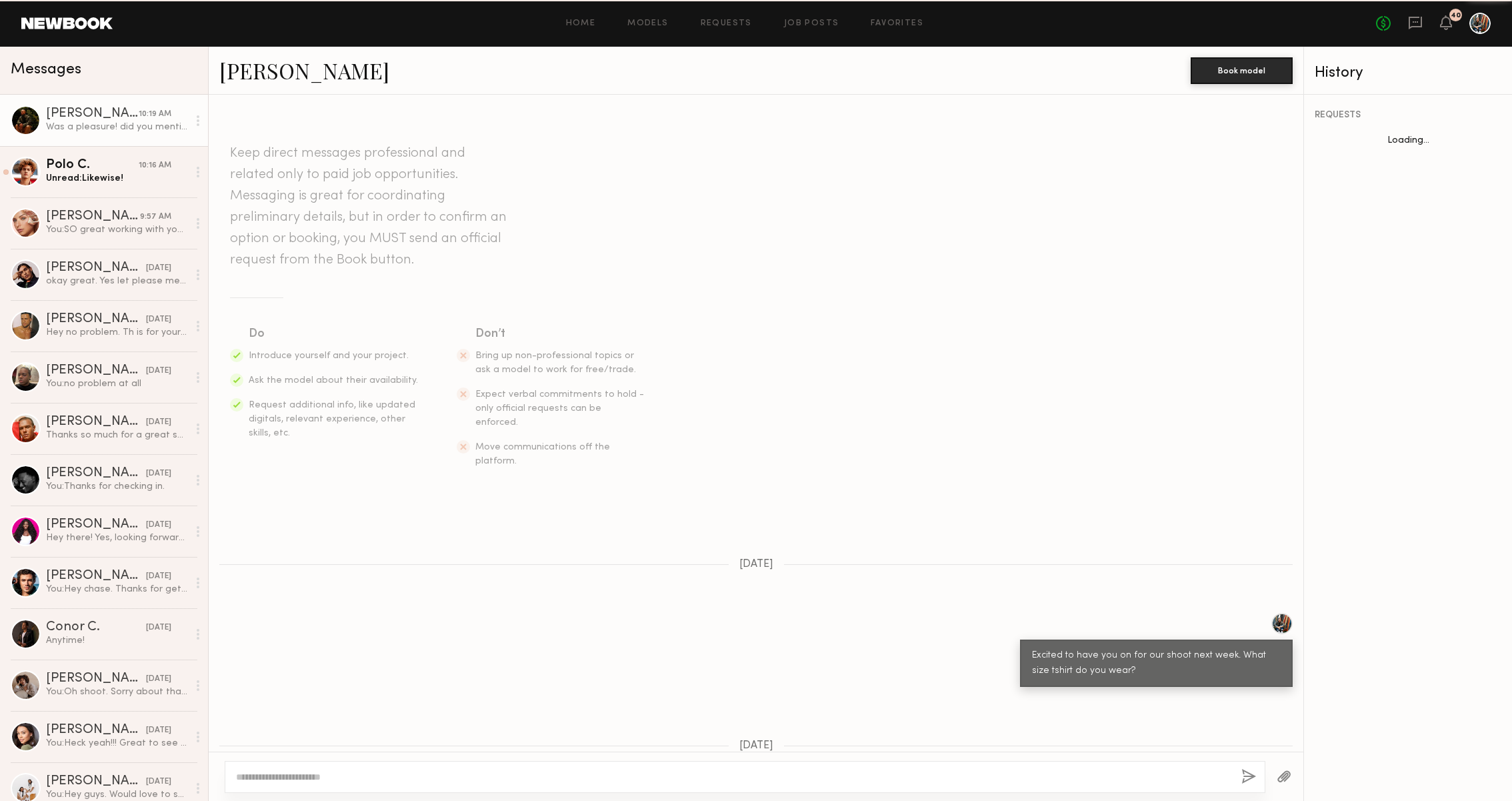
scroll to position [492, 0]
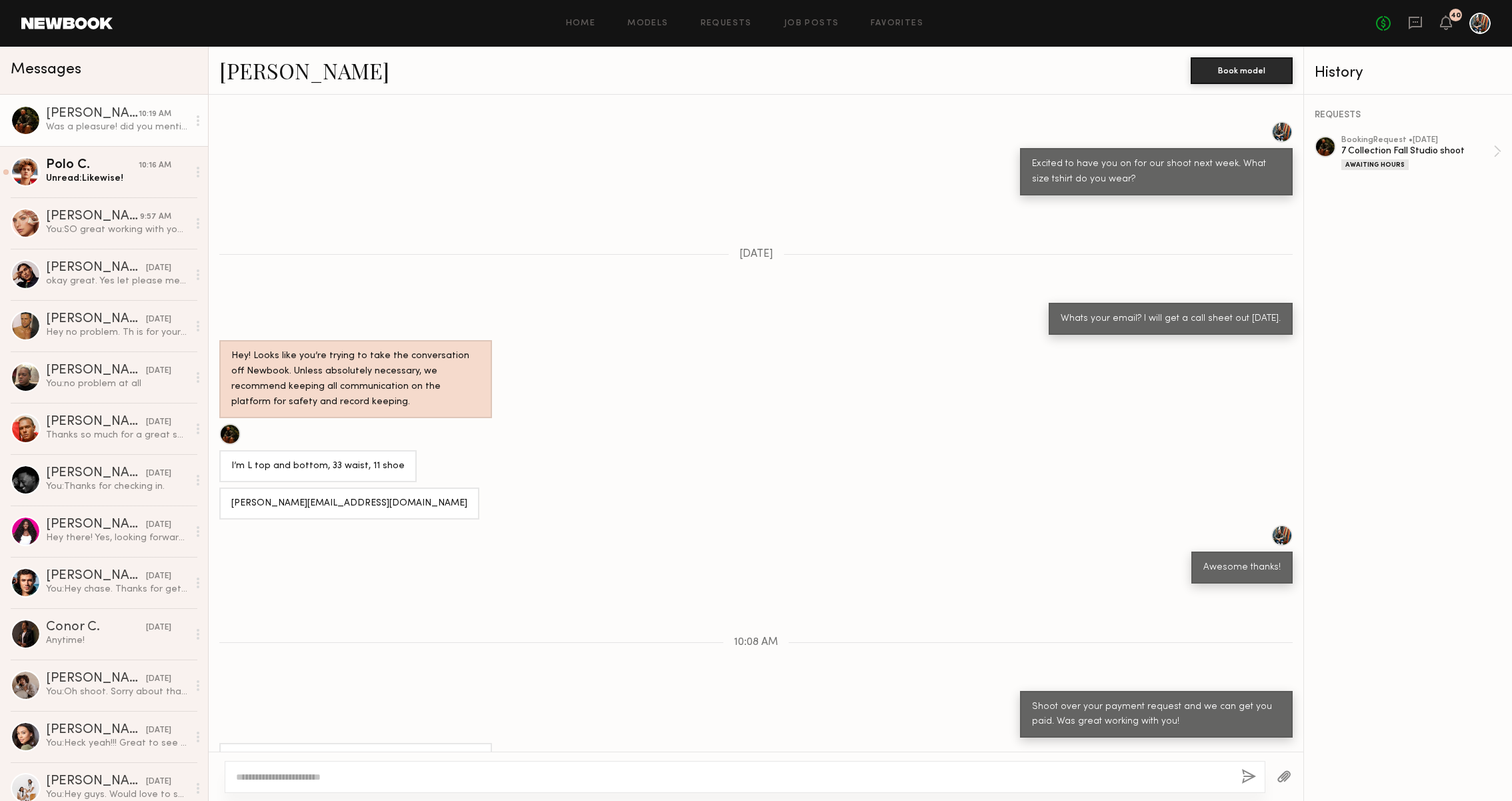
click at [420, 776] on textarea at bounding box center [733, 776] width 995 height 13
click at [104, 191] on link "Polo C. 10:16 AM Unread: Likewise!" at bounding box center [104, 172] width 208 height 51
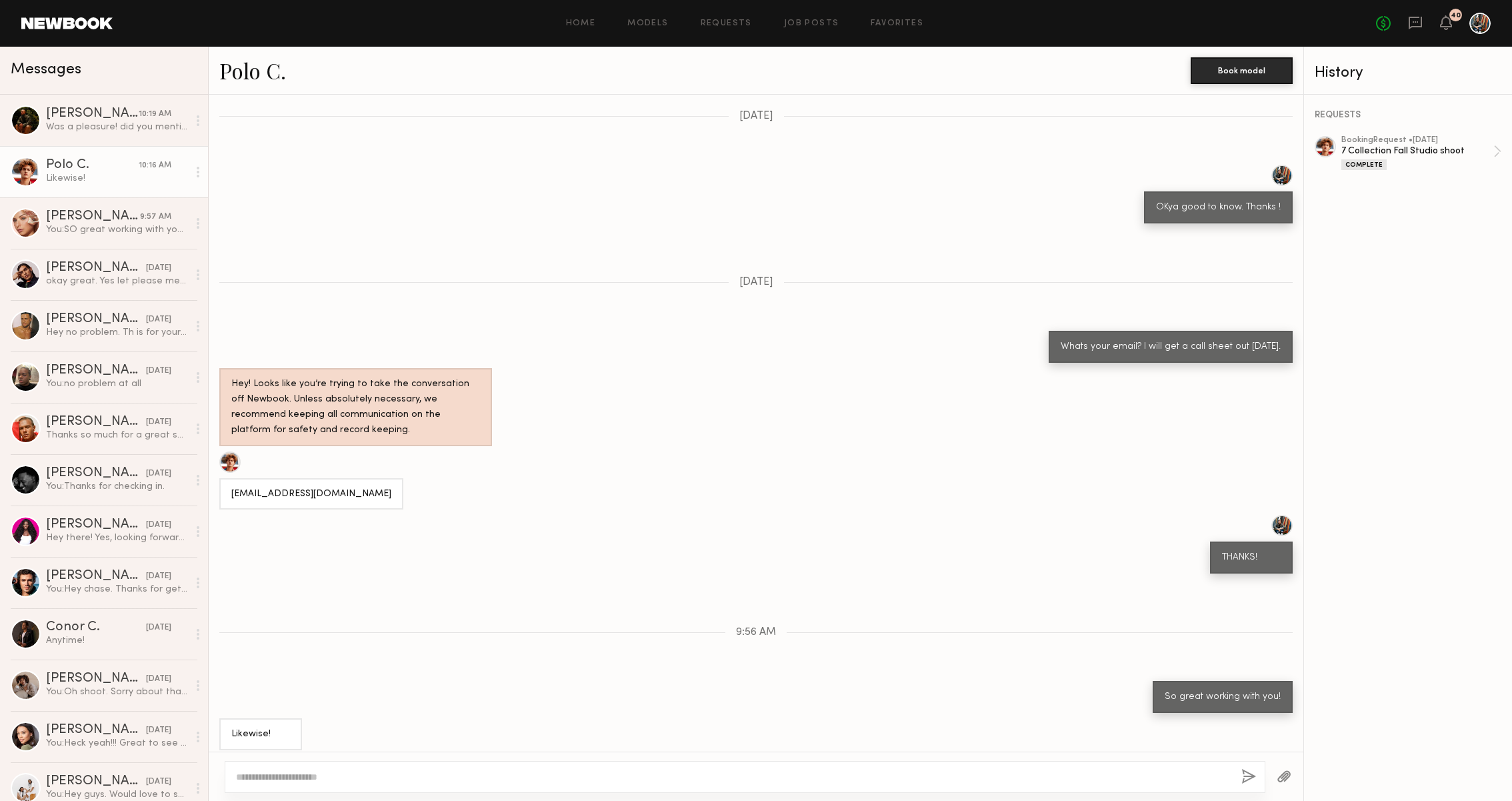
scroll to position [314, 0]
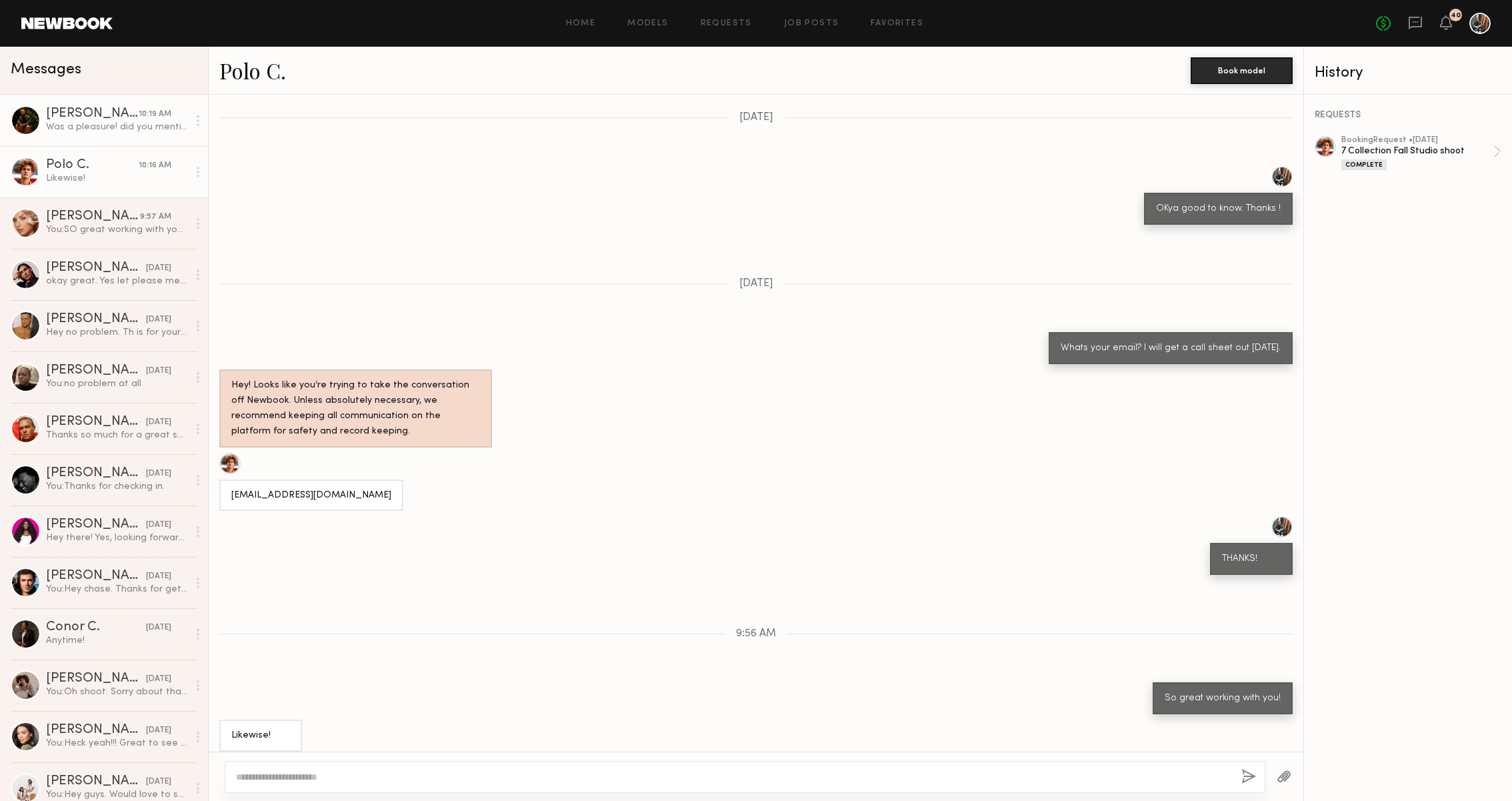
click at [157, 129] on div "Was a pleasure! did you mention [PERSON_NAME]/zelle?" at bounding box center [116, 127] width 142 height 12
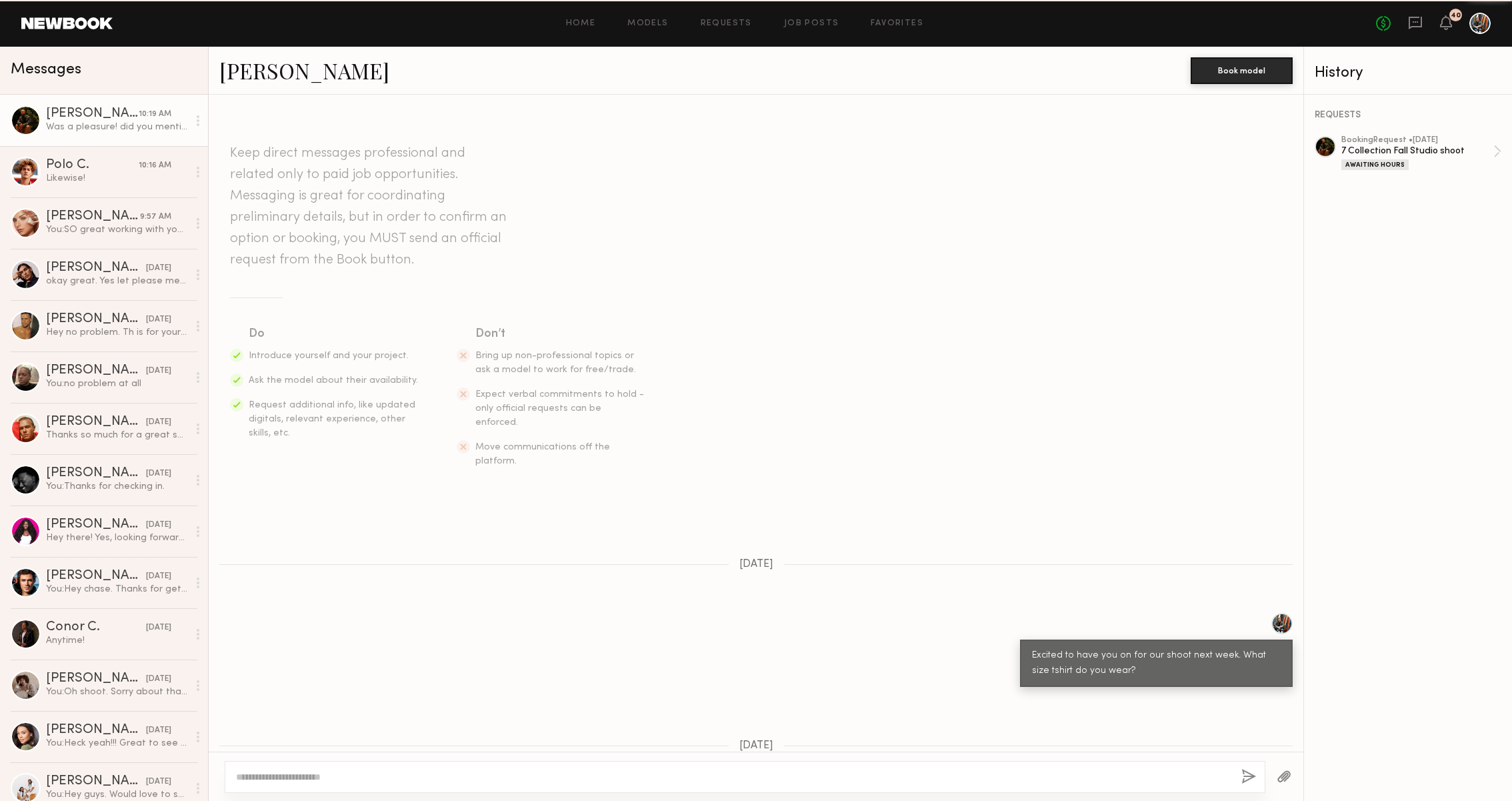
scroll to position [492, 0]
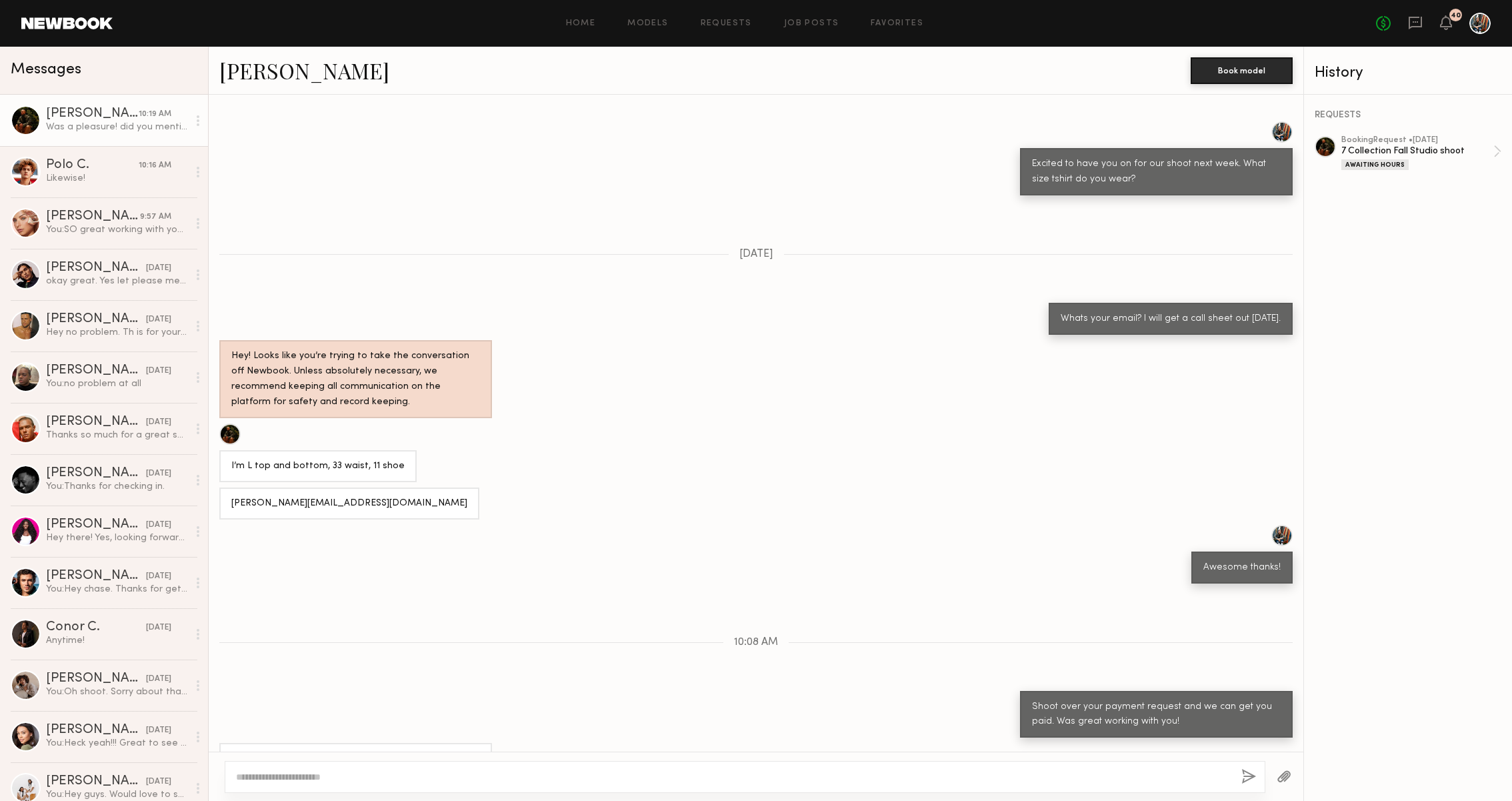
drag, startPoint x: 396, startPoint y: 715, endPoint x: 285, endPoint y: 697, distance: 112.4
click at [286, 699] on div "Keep direct messages professional and related only to paid job opportunities. M…" at bounding box center [756, 422] width 1094 height 656
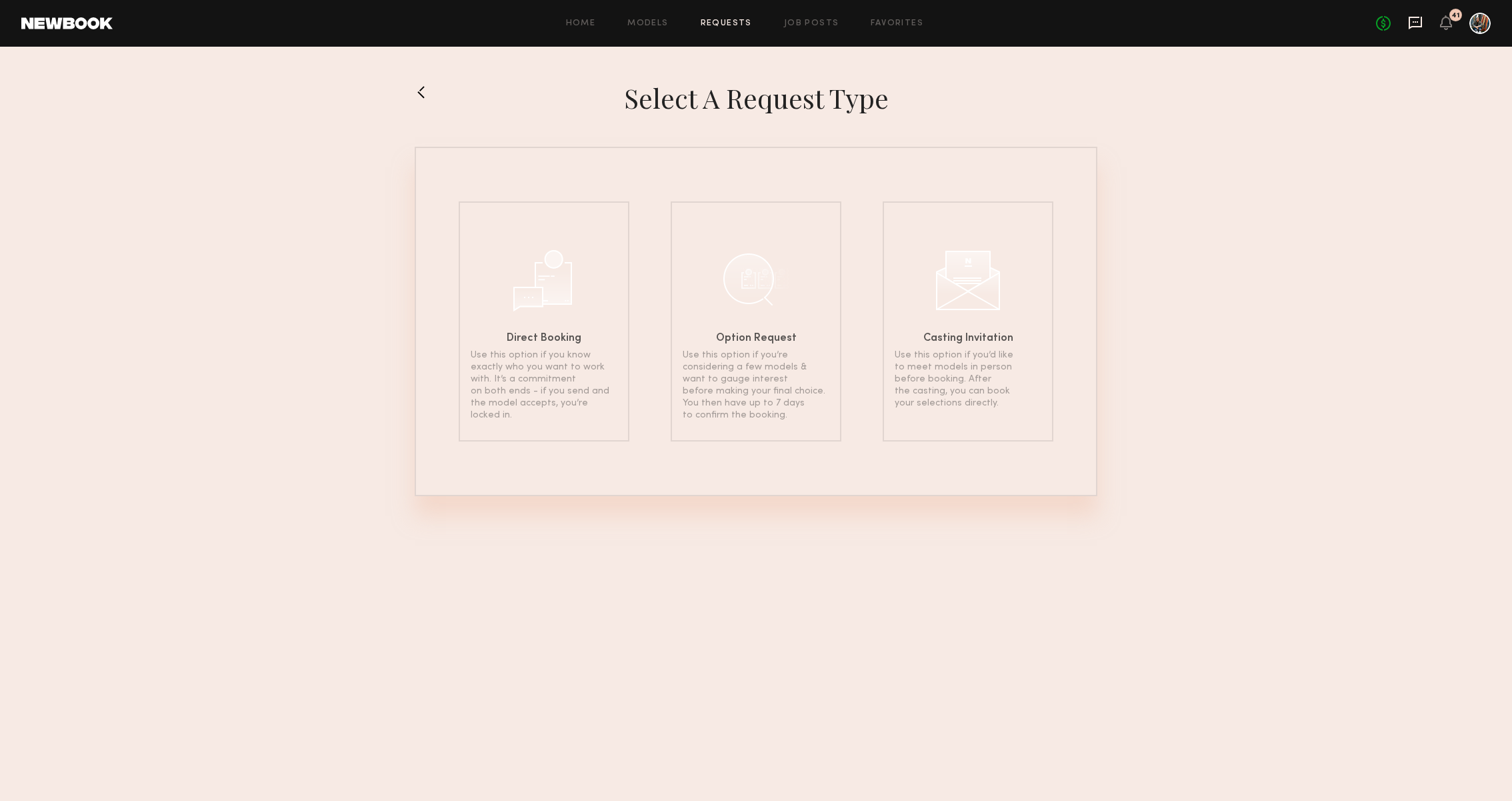
click at [1412, 18] on icon at bounding box center [1415, 22] width 15 height 15
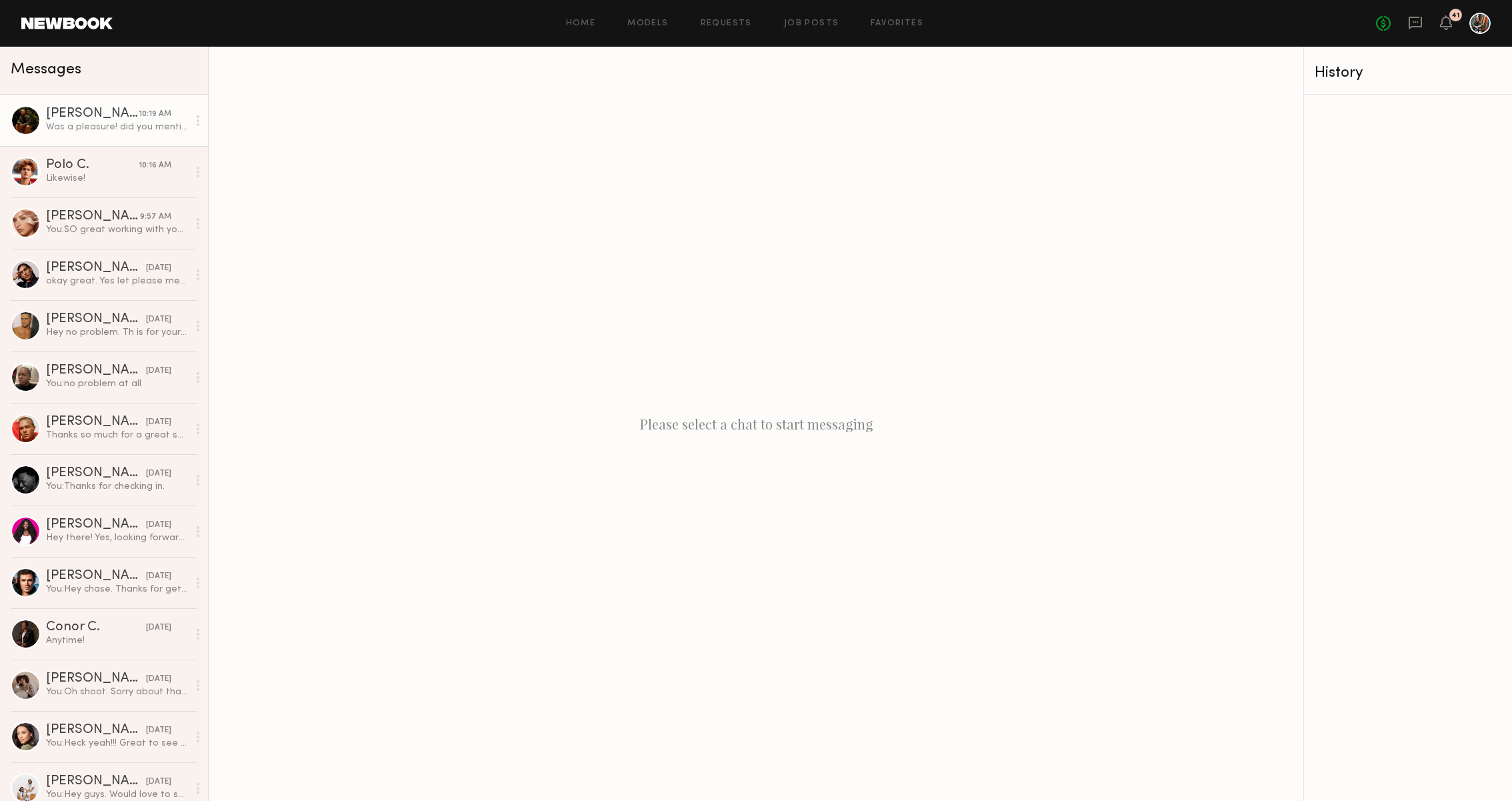
click at [78, 121] on div "Was a pleasure! did you mention [PERSON_NAME]/zelle?" at bounding box center [116, 127] width 142 height 12
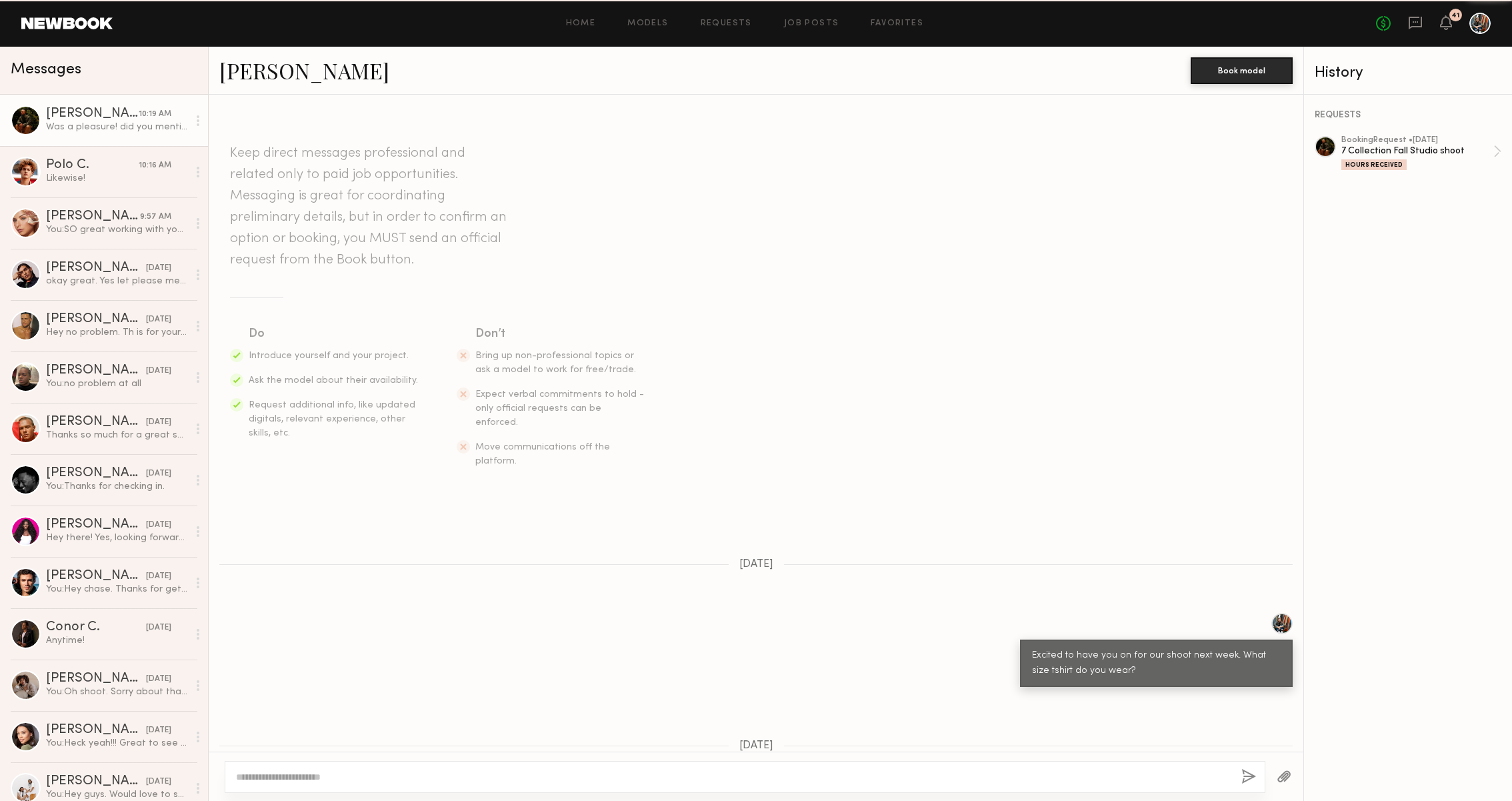
scroll to position [492, 0]
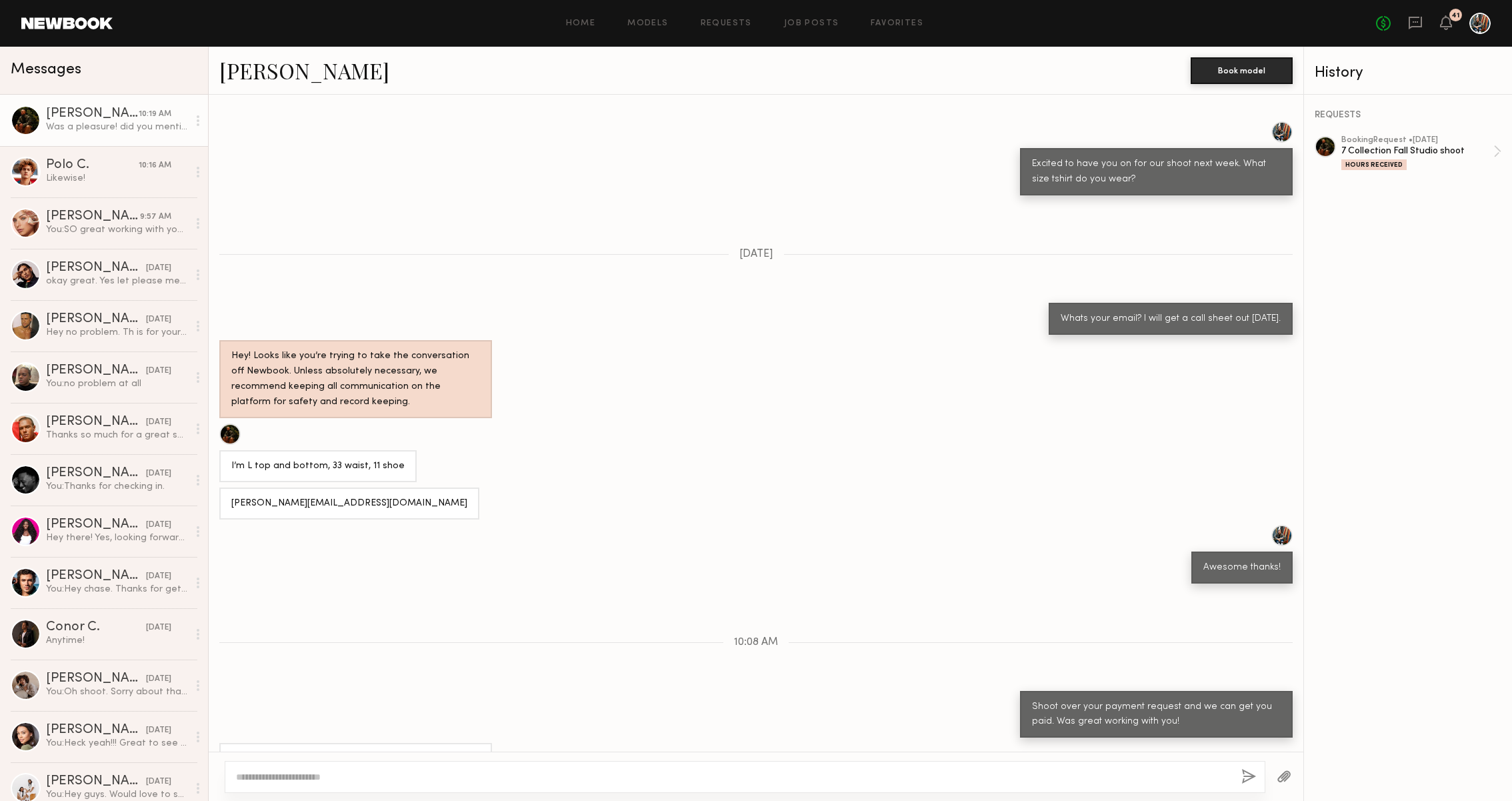
click at [1450, 19] on div "41" at bounding box center [1456, 15] width 12 height 12
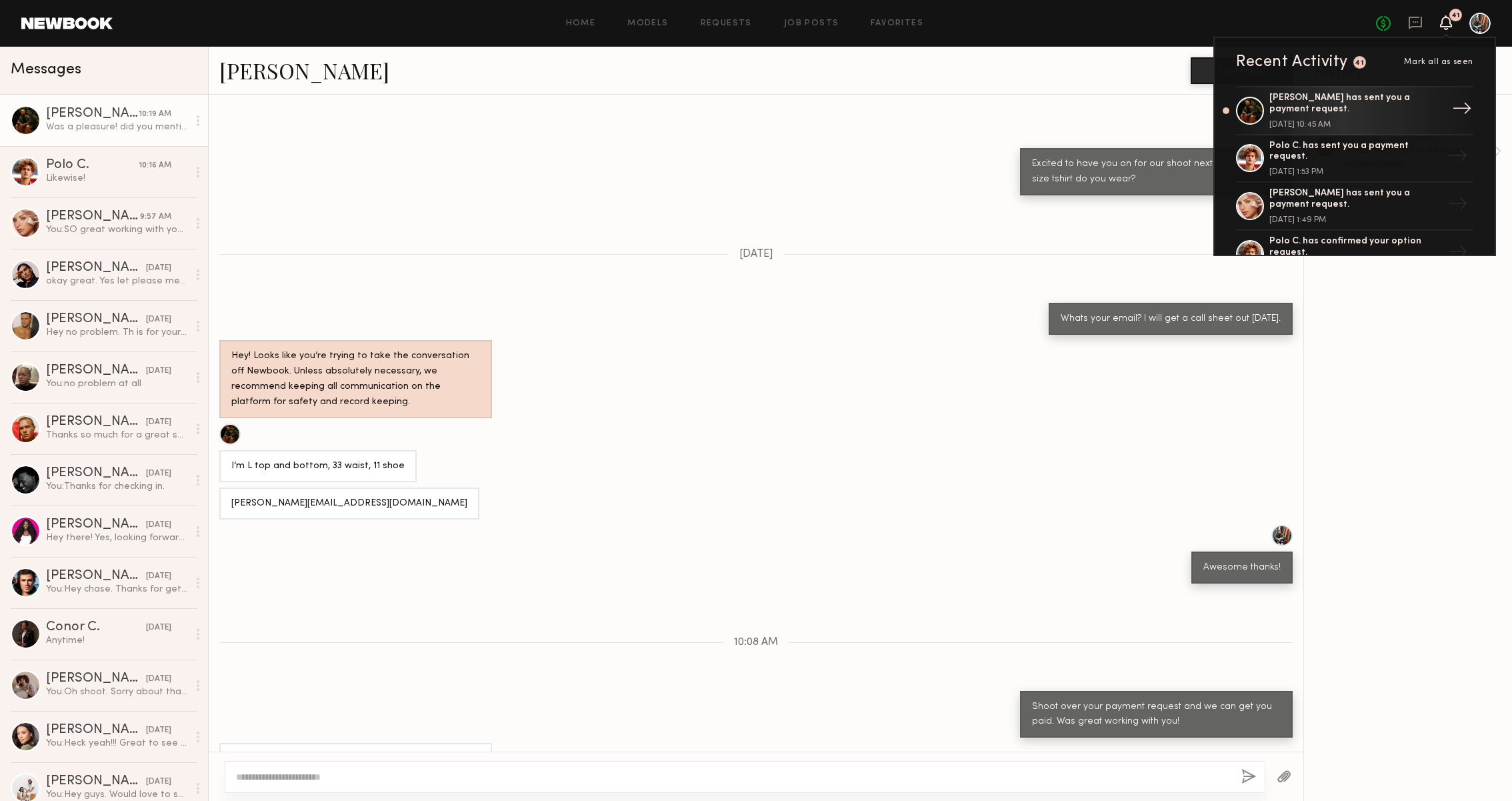
click at [1370, 96] on div "[PERSON_NAME] has sent you a payment request." at bounding box center [1355, 104] width 174 height 23
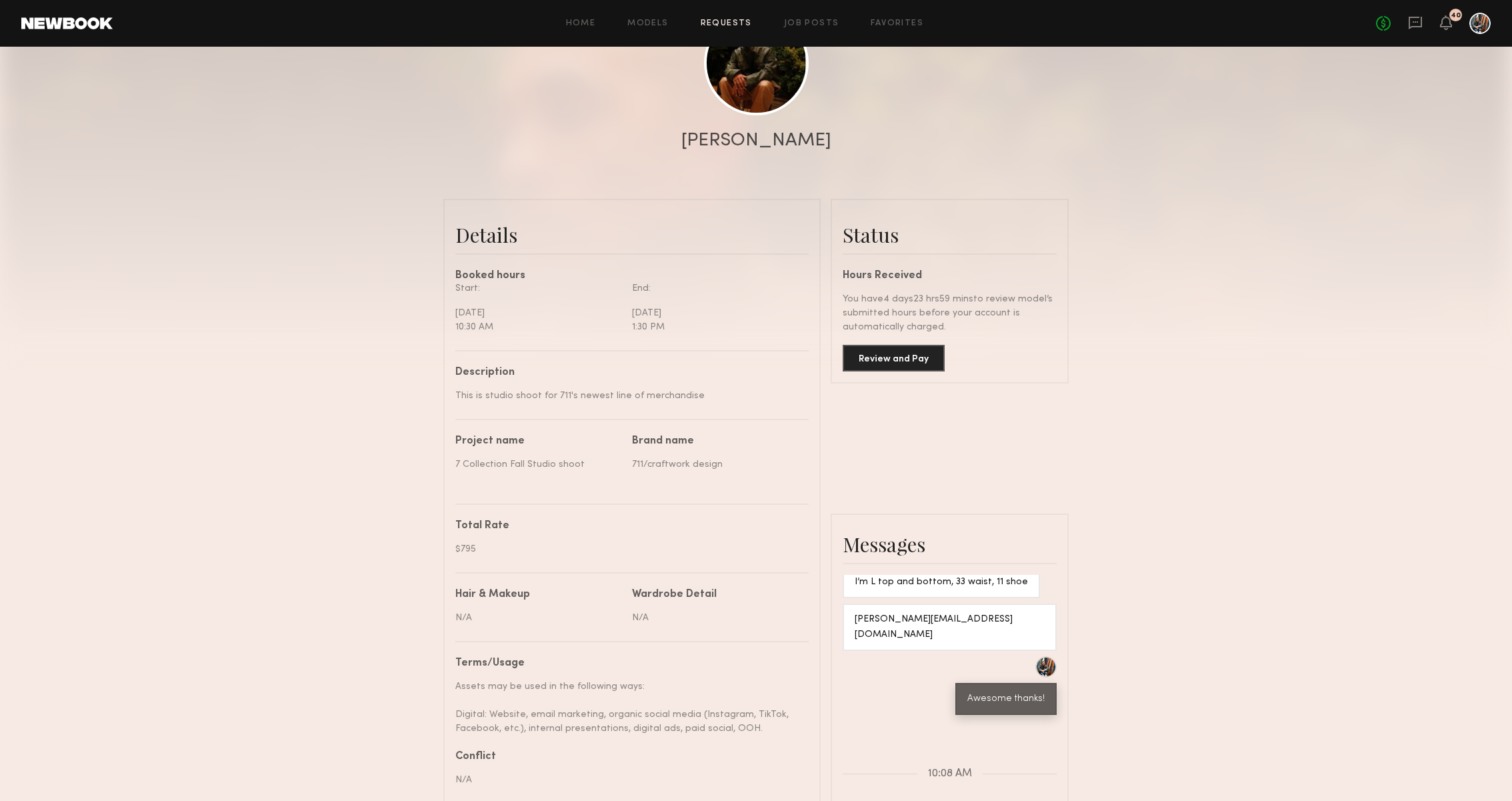
scroll to position [260, 0]
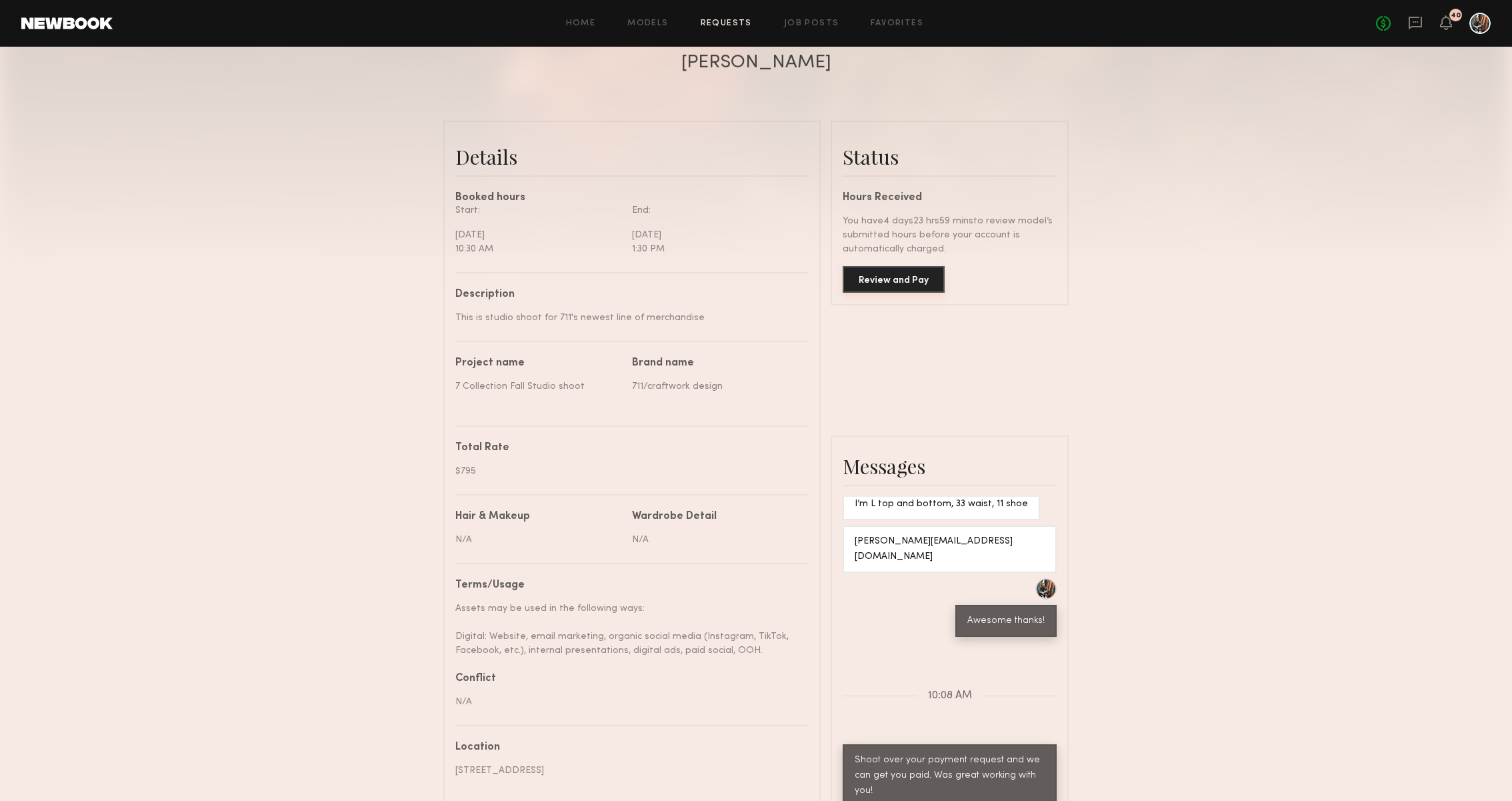
click at [927, 285] on button "Review and Pay" at bounding box center [893, 279] width 102 height 26
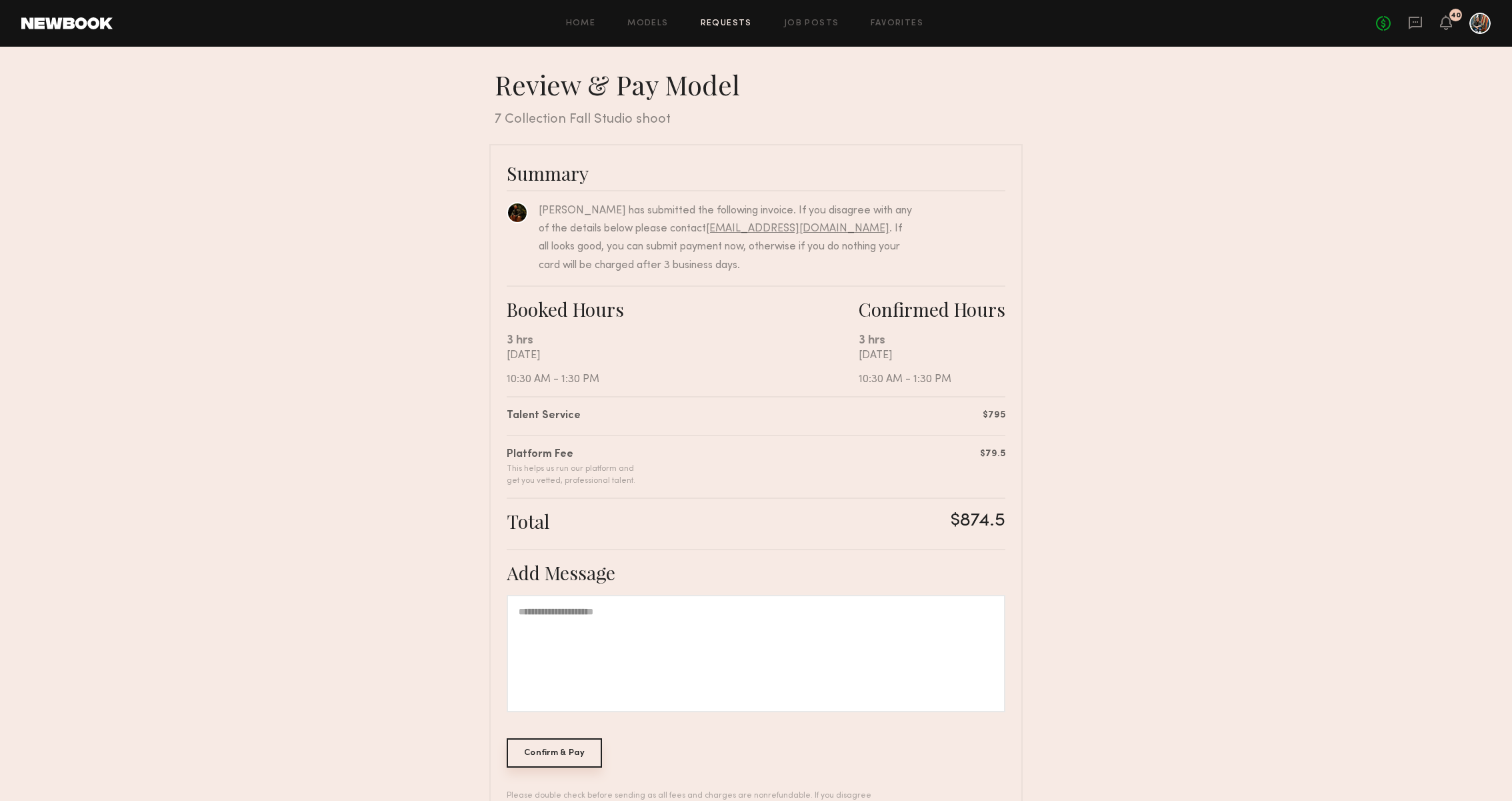
click at [549, 757] on div "Confirm & Pay" at bounding box center [554, 752] width 95 height 29
click at [562, 744] on div "Confirm & Pay" at bounding box center [554, 752] width 95 height 29
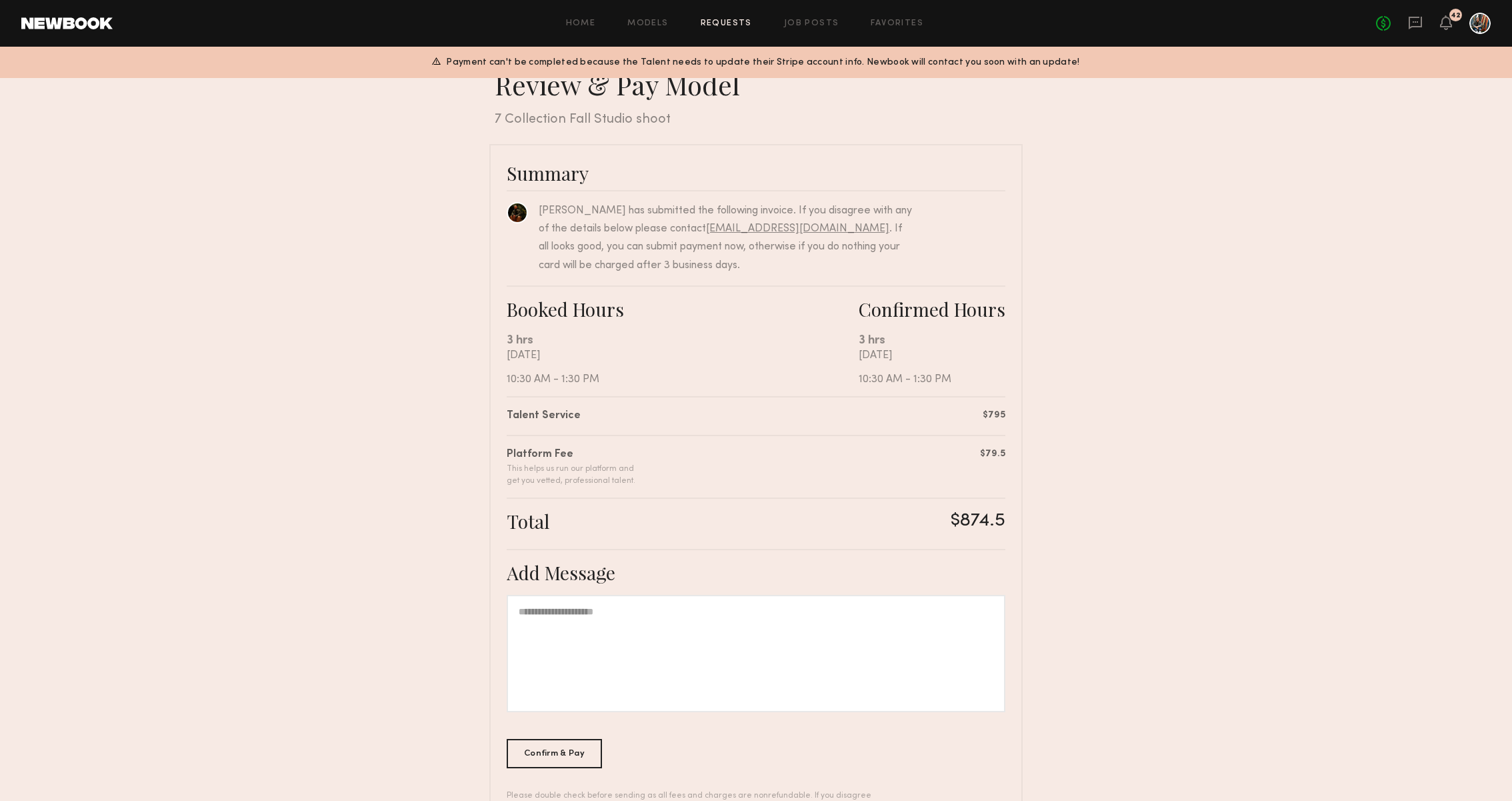
click at [656, 664] on div at bounding box center [756, 653] width 499 height 117
click at [1409, 11] on header "Home Models Requests Job Posts Favorites Sign Out No fees up to $5,000 42" at bounding box center [756, 23] width 1512 height 47
click at [1417, 27] on icon at bounding box center [1415, 22] width 15 height 15
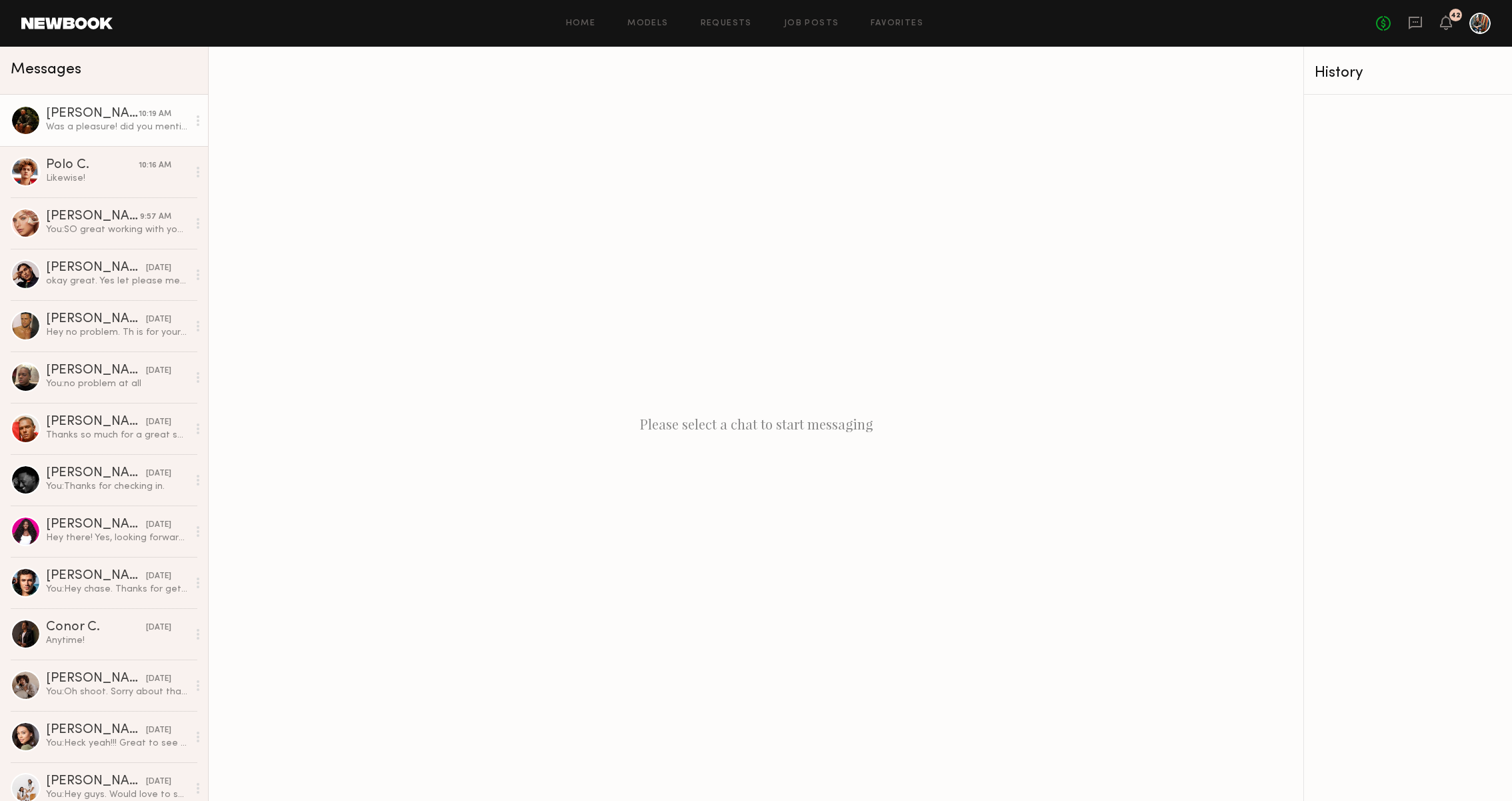
click at [159, 122] on div "Was a pleasure! did you mention [PERSON_NAME]/zelle?" at bounding box center [116, 127] width 142 height 12
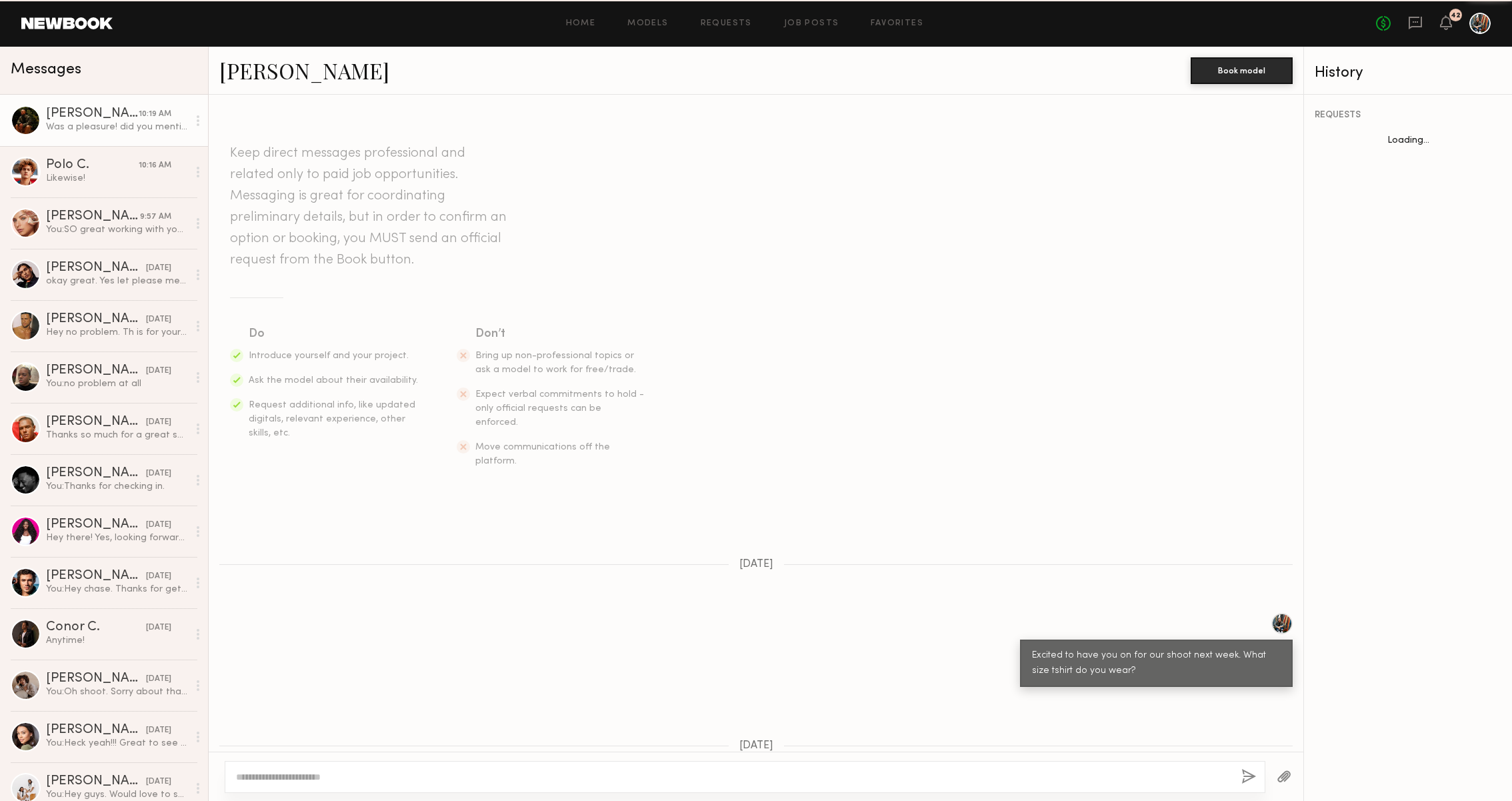
scroll to position [492, 0]
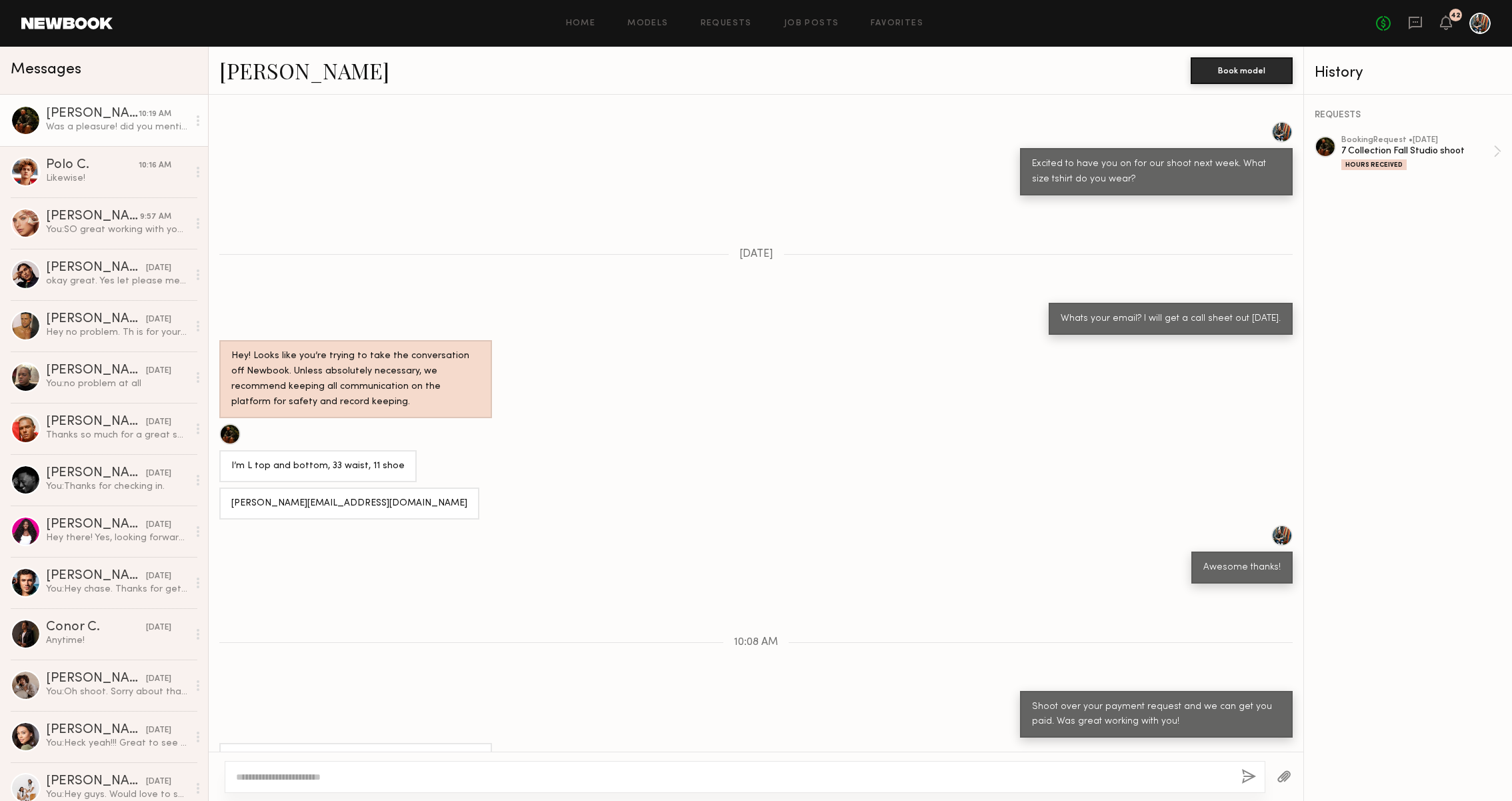
click at [330, 787] on div at bounding box center [745, 776] width 1041 height 32
click at [330, 775] on textarea at bounding box center [733, 776] width 995 height 13
type textarea "**********"
click at [1256, 774] on button "button" at bounding box center [1249, 776] width 15 height 17
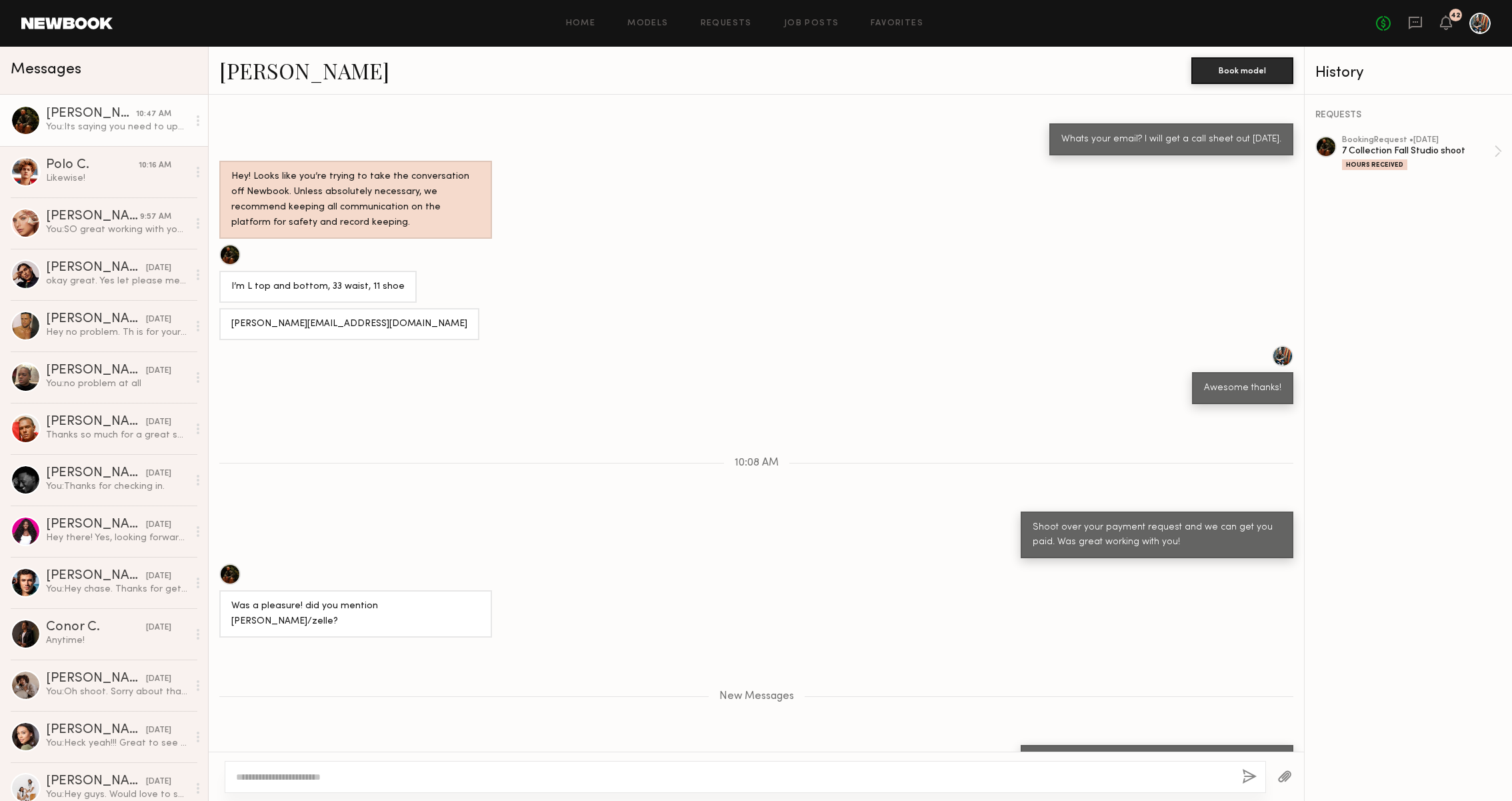
click at [1262, 753] on div "Its saying you need to update you stripe info to process the payment" at bounding box center [1157, 768] width 248 height 31
click at [1061, 779] on textarea at bounding box center [734, 776] width 996 height 13
type textarea "*"
type textarea "****"
